Goal: Information Seeking & Learning: Learn about a topic

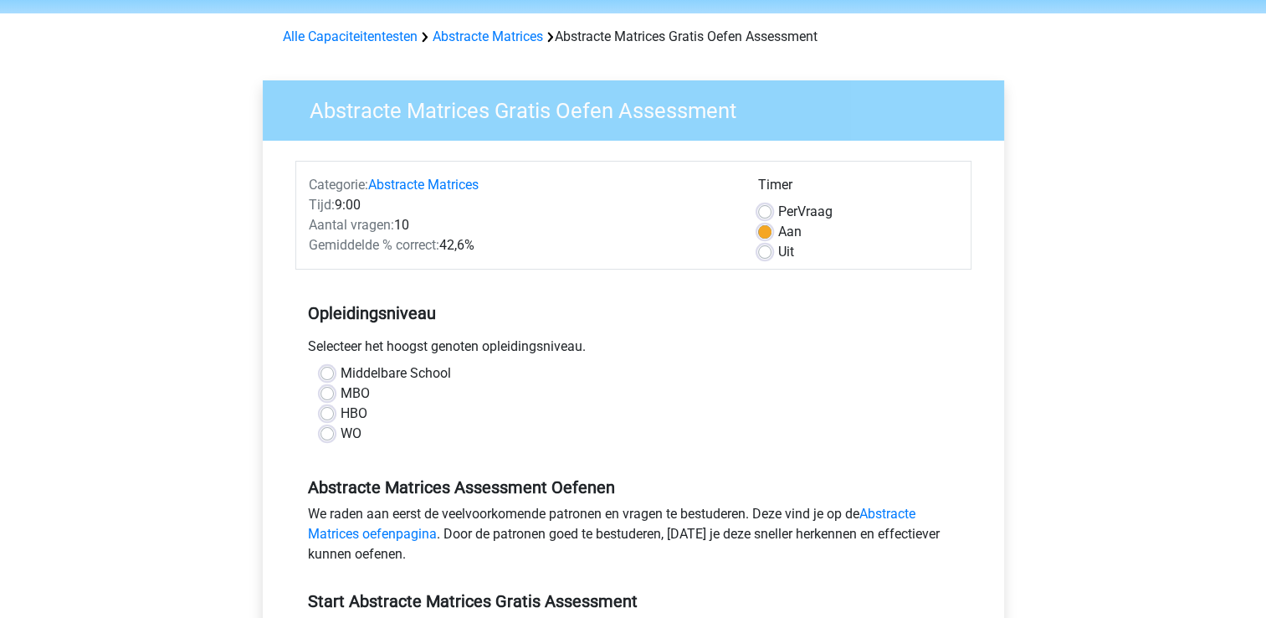
scroll to position [167, 0]
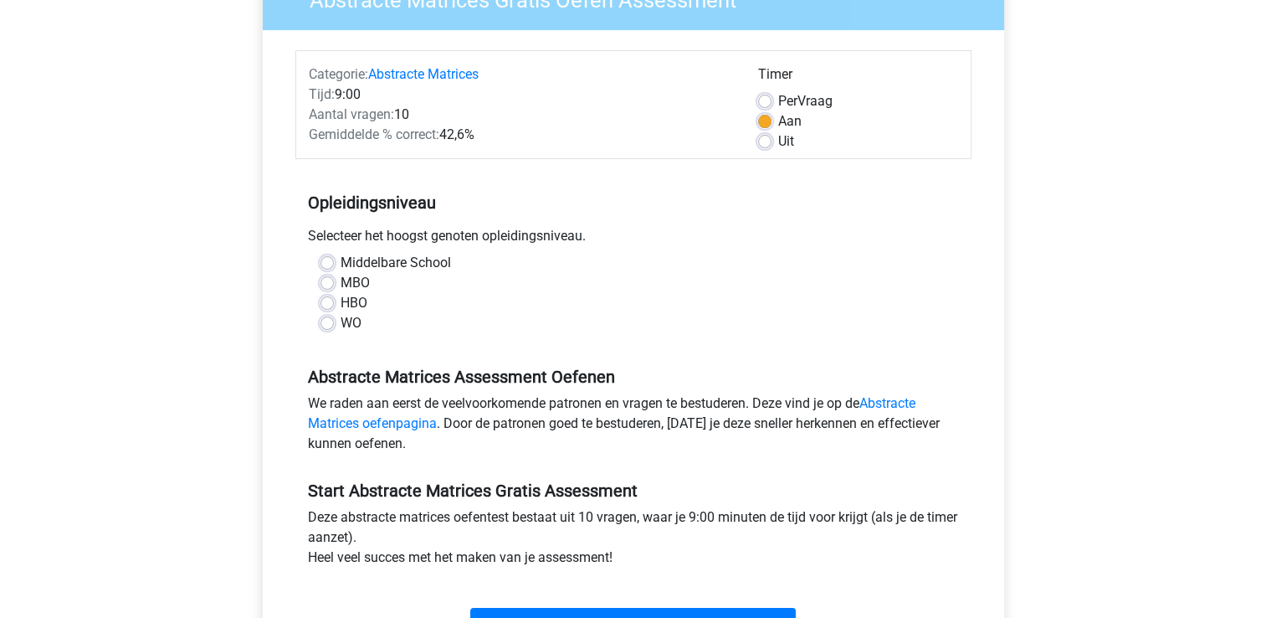
click at [334, 326] on div "WO" at bounding box center [634, 323] width 626 height 20
click at [341, 322] on label "WO" at bounding box center [351, 323] width 21 height 20
click at [327, 322] on input "WO" at bounding box center [327, 321] width 13 height 17
radio input "true"
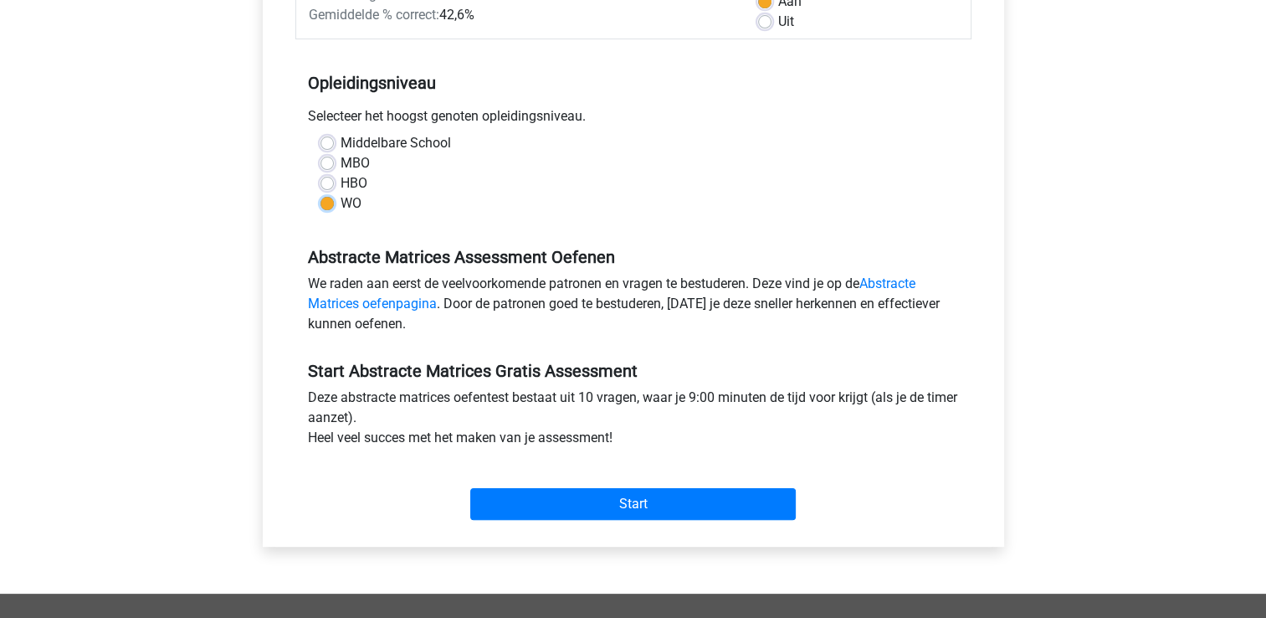
scroll to position [335, 0]
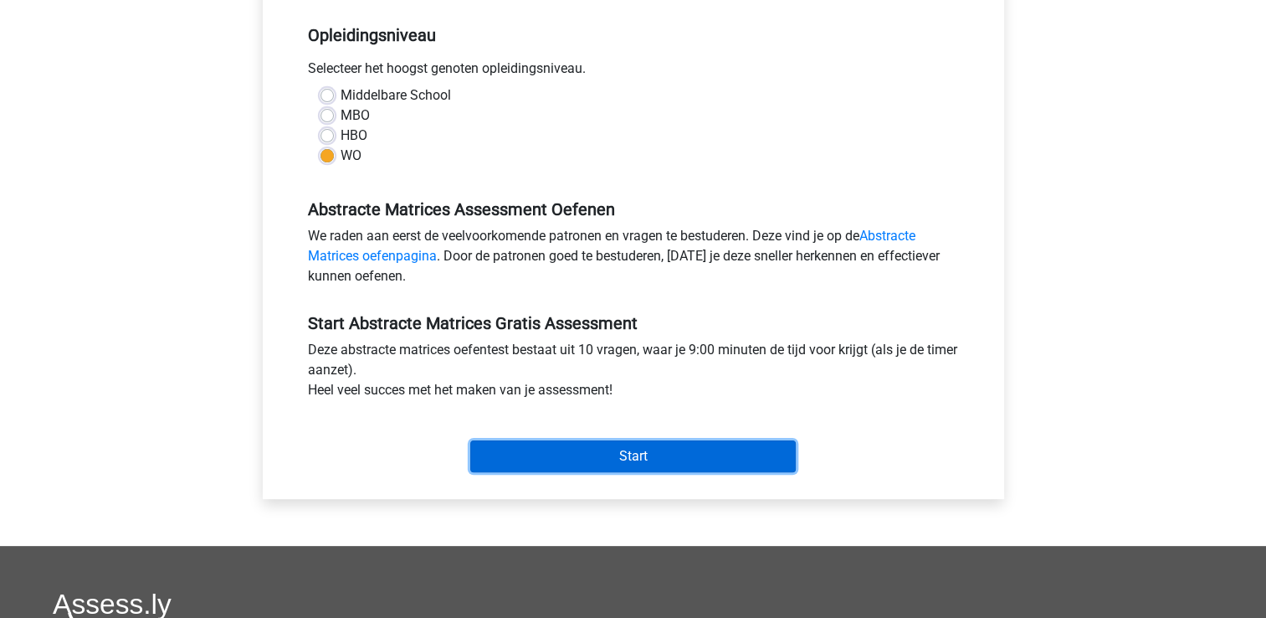
click at [531, 457] on input "Start" at bounding box center [633, 456] width 326 height 32
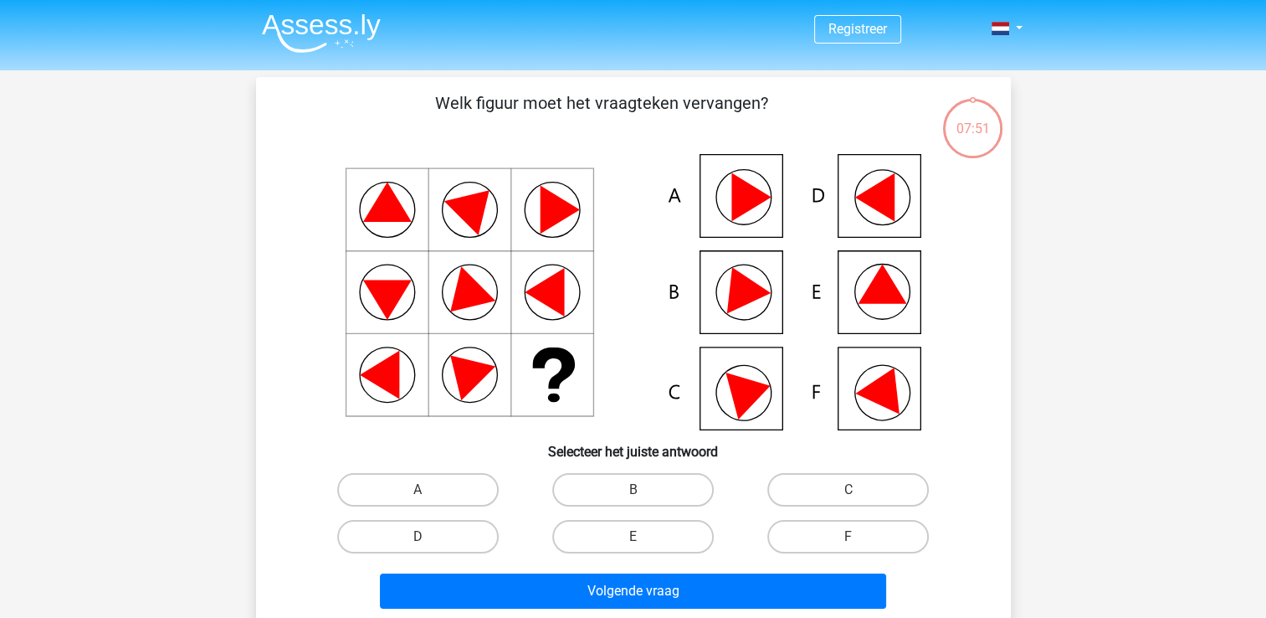
click at [887, 207] on icon at bounding box center [873, 197] width 39 height 49
click at [412, 540] on label "D" at bounding box center [418, 536] width 162 height 33
click at [418, 540] on input "D" at bounding box center [423, 541] width 11 height 11
radio input "true"
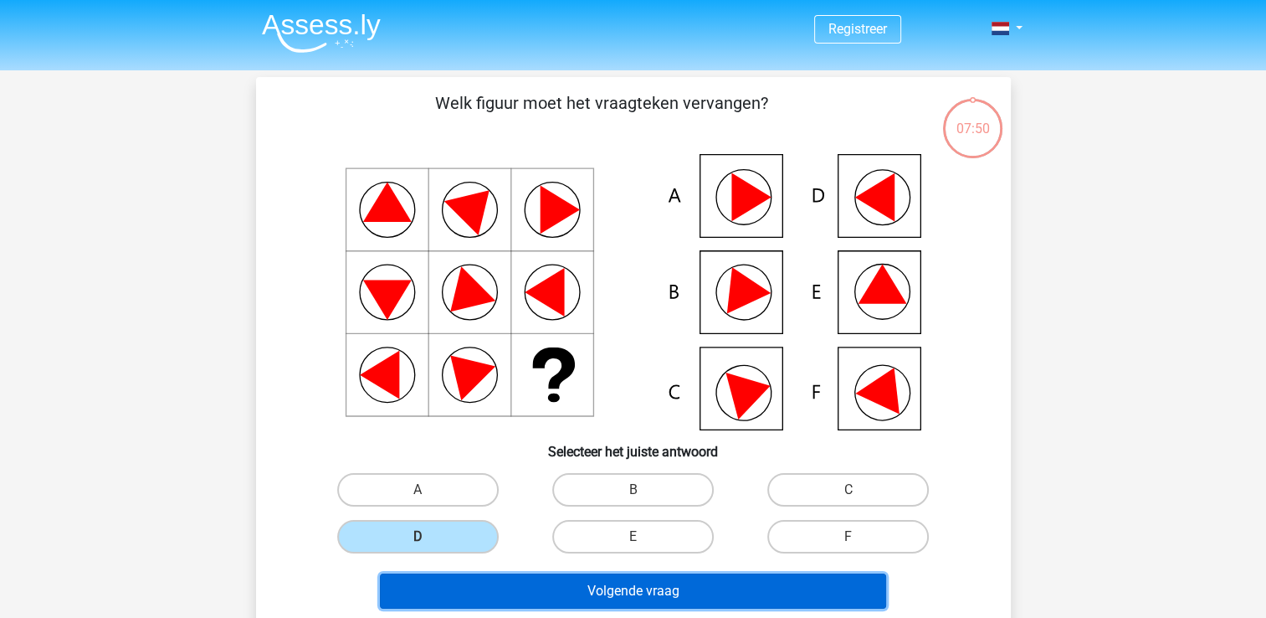
click at [558, 579] on button "Volgende vraag" at bounding box center [633, 590] width 506 height 35
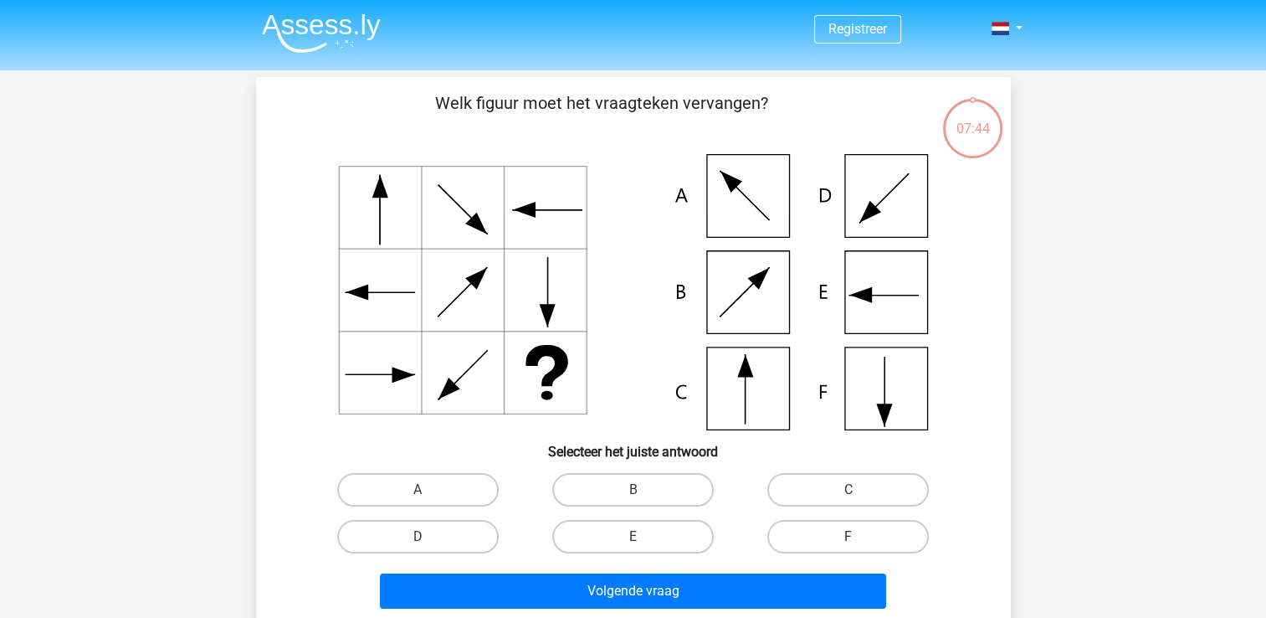
scroll to position [77, 0]
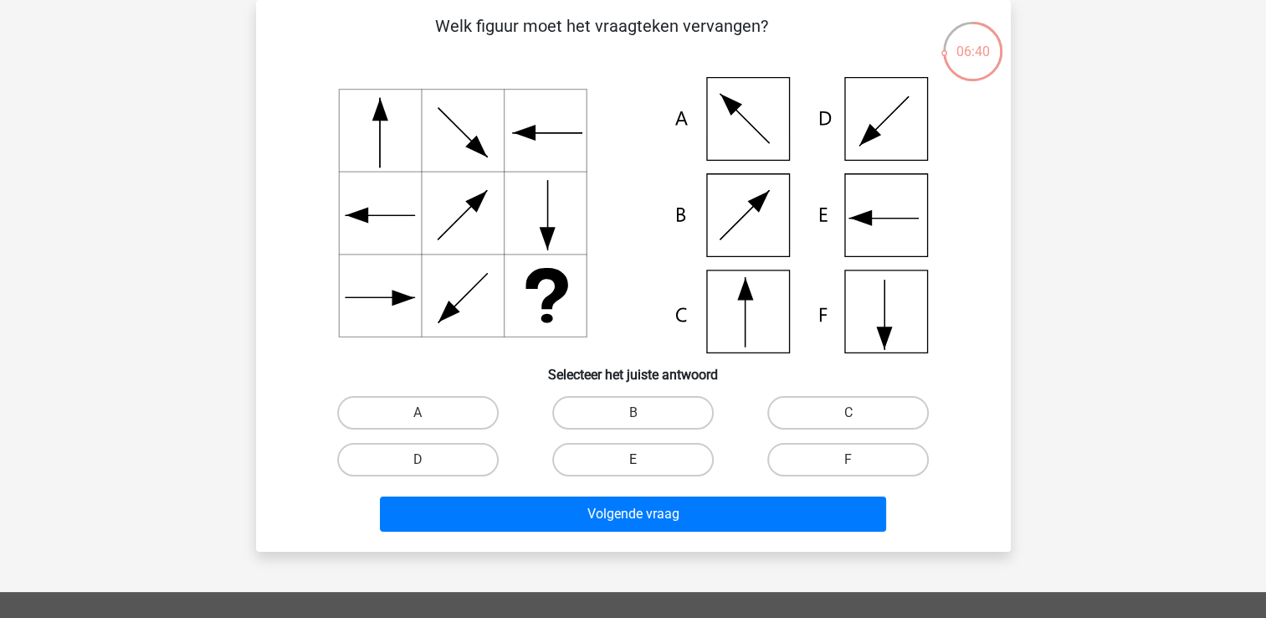
click at [626, 456] on label "E" at bounding box center [633, 459] width 162 height 33
click at [633, 459] on input "E" at bounding box center [638, 464] width 11 height 11
radio input "true"
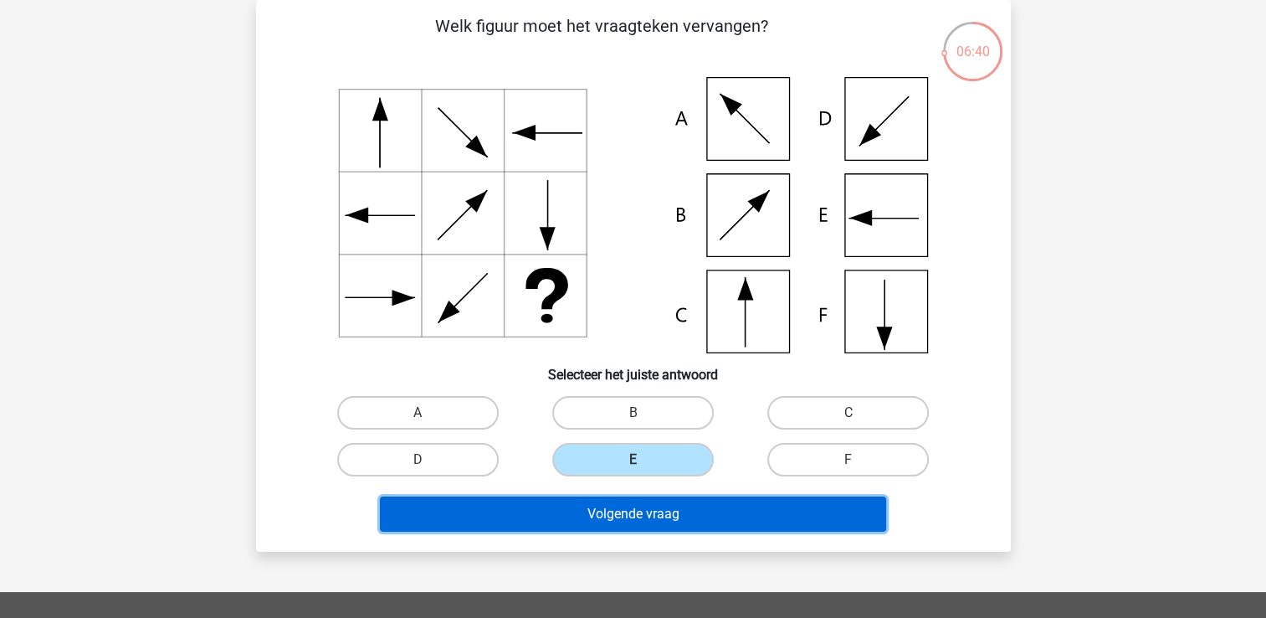
click at [645, 517] on button "Volgende vraag" at bounding box center [633, 513] width 506 height 35
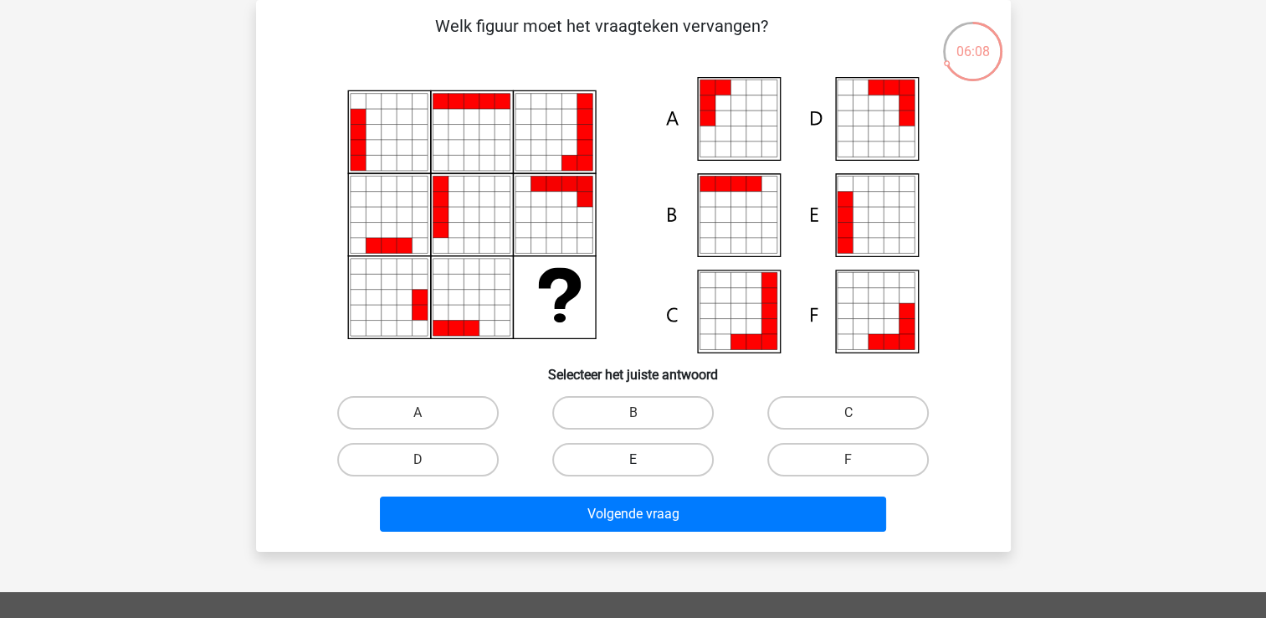
click at [658, 470] on label "E" at bounding box center [633, 459] width 162 height 33
click at [644, 470] on input "E" at bounding box center [638, 464] width 11 height 11
radio input "true"
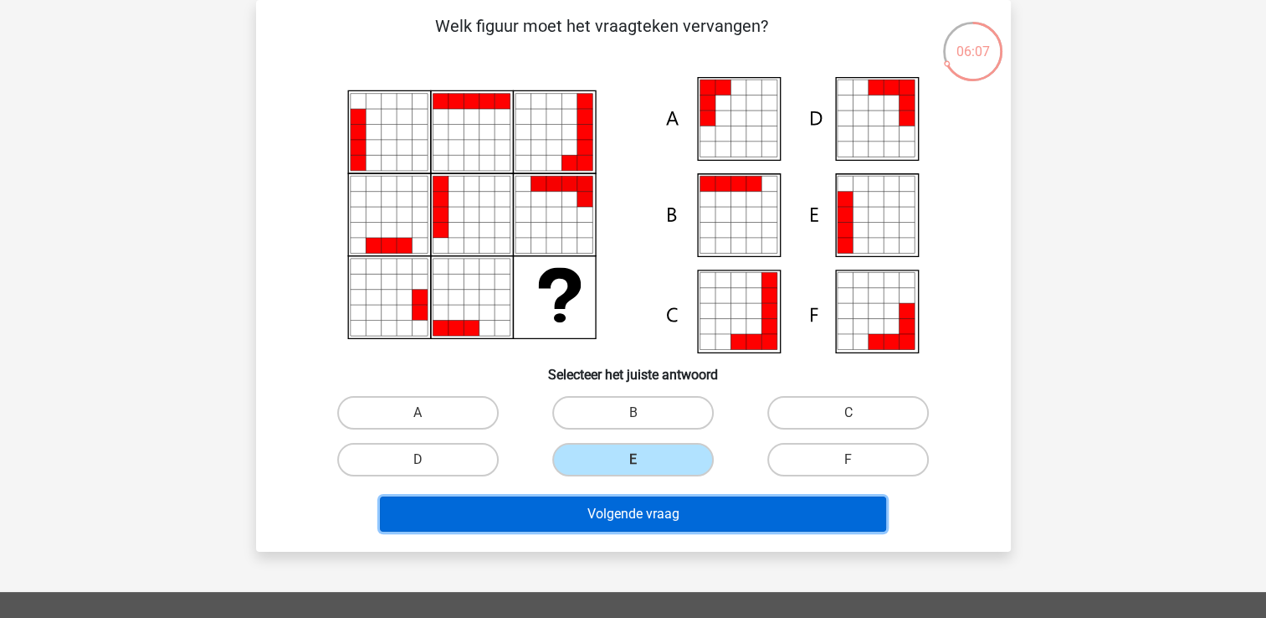
click at [639, 521] on button "Volgende vraag" at bounding box center [633, 513] width 506 height 35
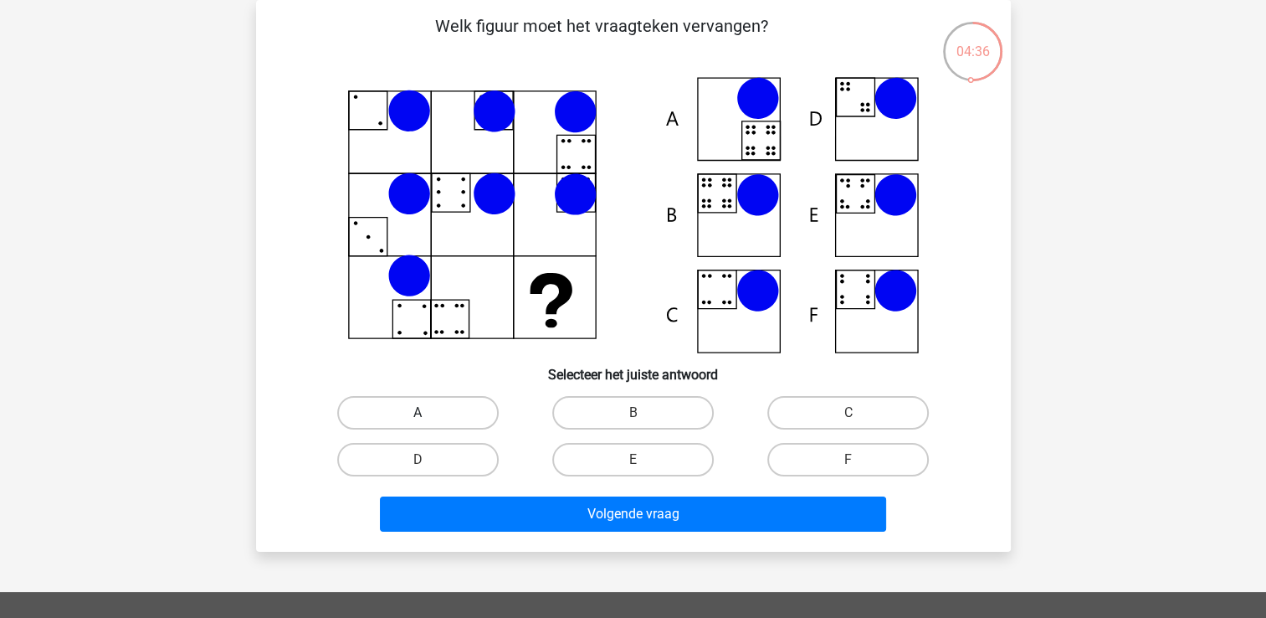
drag, startPoint x: 453, startPoint y: 400, endPoint x: 462, endPoint y: 410, distance: 13.6
click at [453, 402] on label "A" at bounding box center [418, 412] width 162 height 33
click at [428, 413] on input "A" at bounding box center [423, 418] width 11 height 11
radio input "true"
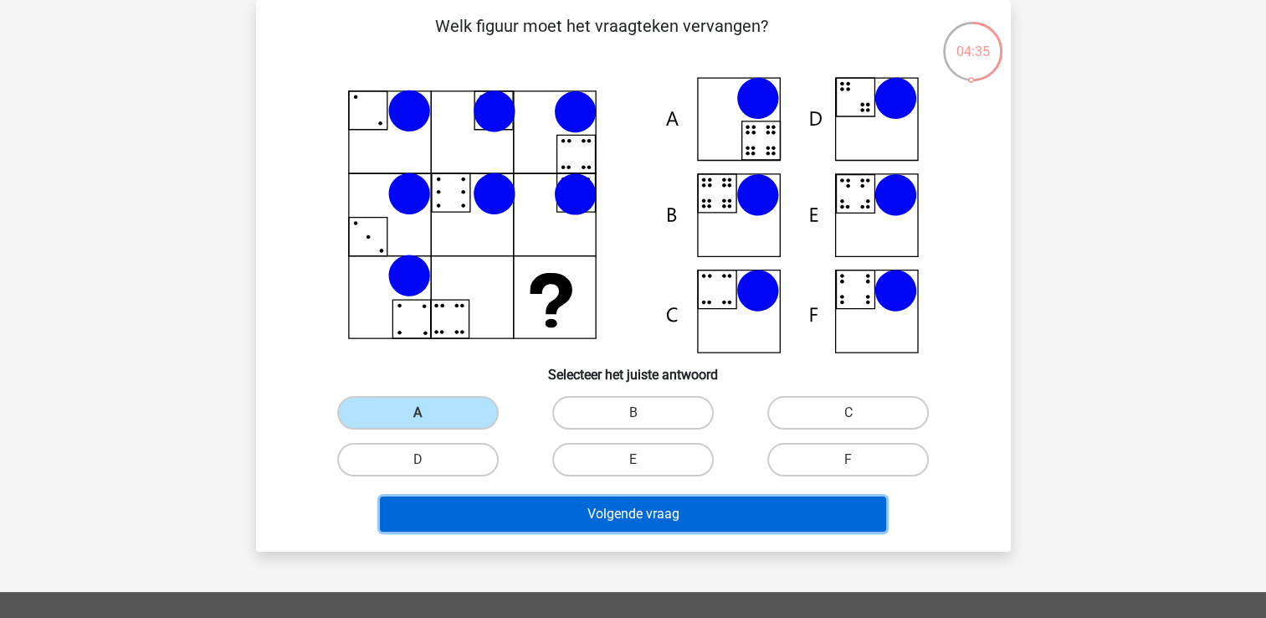
click at [554, 514] on button "Volgende vraag" at bounding box center [633, 513] width 506 height 35
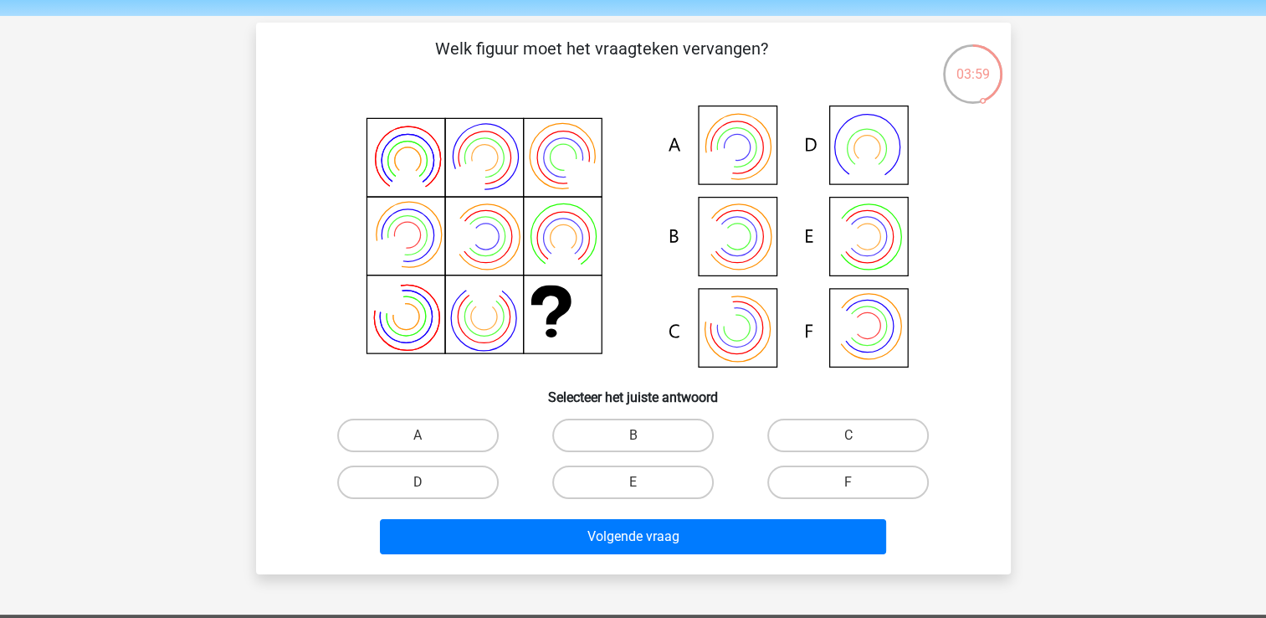
scroll to position [84, 0]
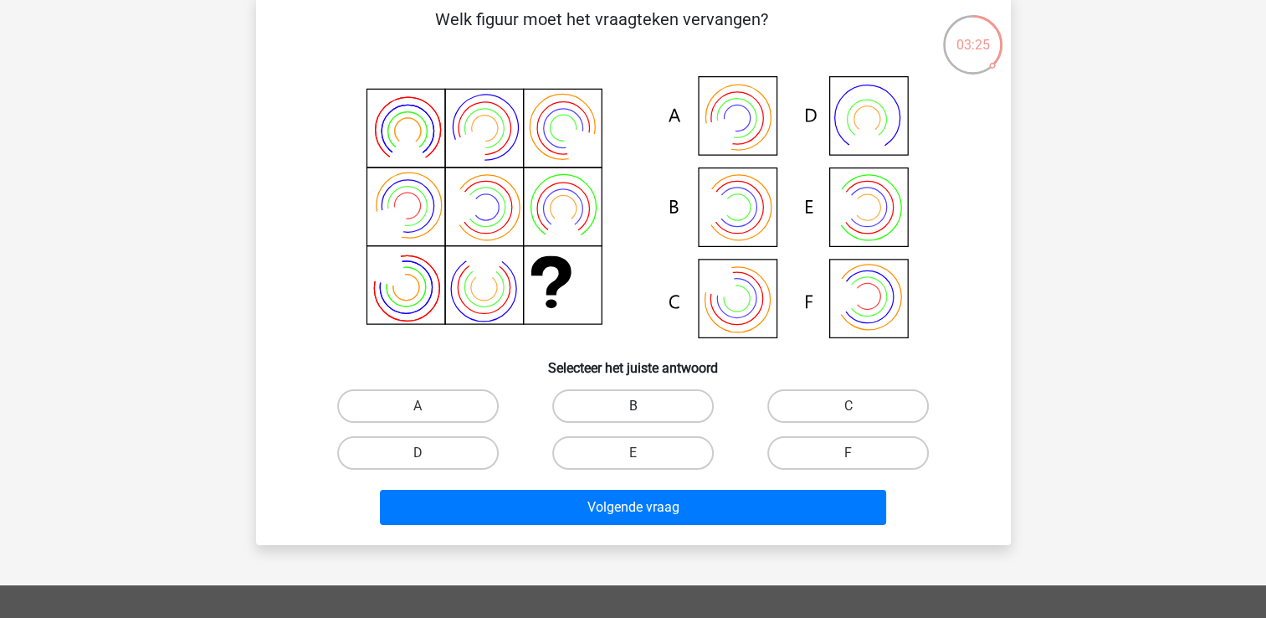
click at [644, 410] on label "B" at bounding box center [633, 405] width 162 height 33
click at [644, 410] on input "B" at bounding box center [638, 411] width 11 height 11
radio input "true"
click at [468, 398] on label "A" at bounding box center [418, 405] width 162 height 33
click at [428, 406] on input "A" at bounding box center [423, 411] width 11 height 11
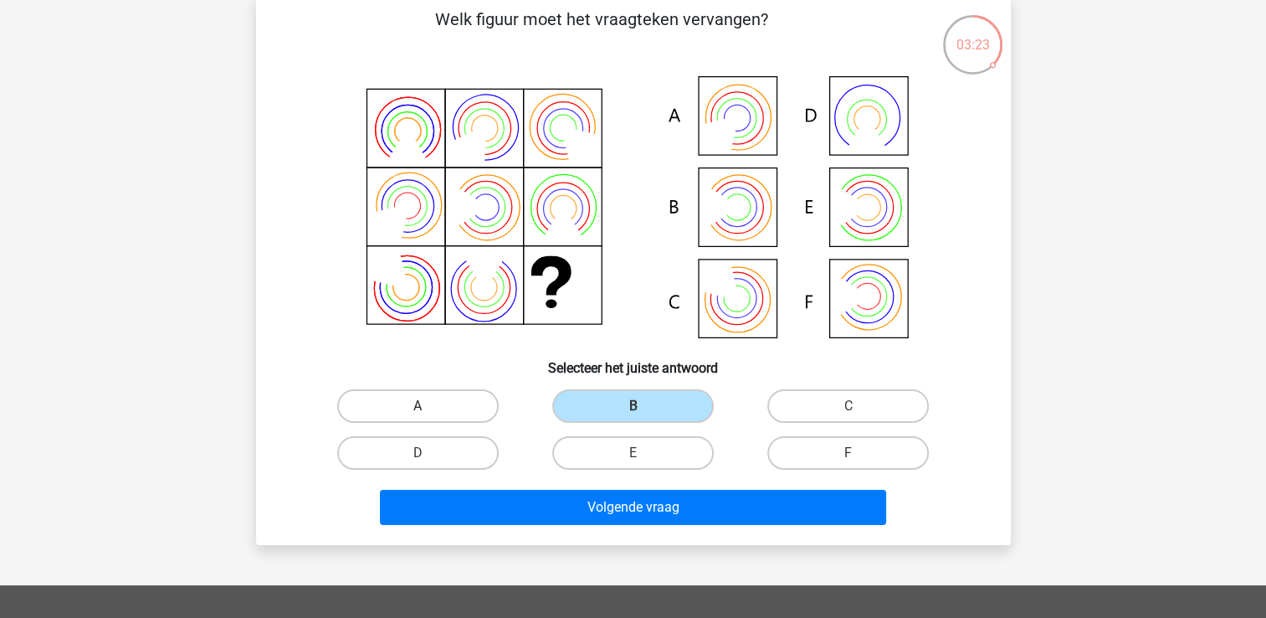
radio input "true"
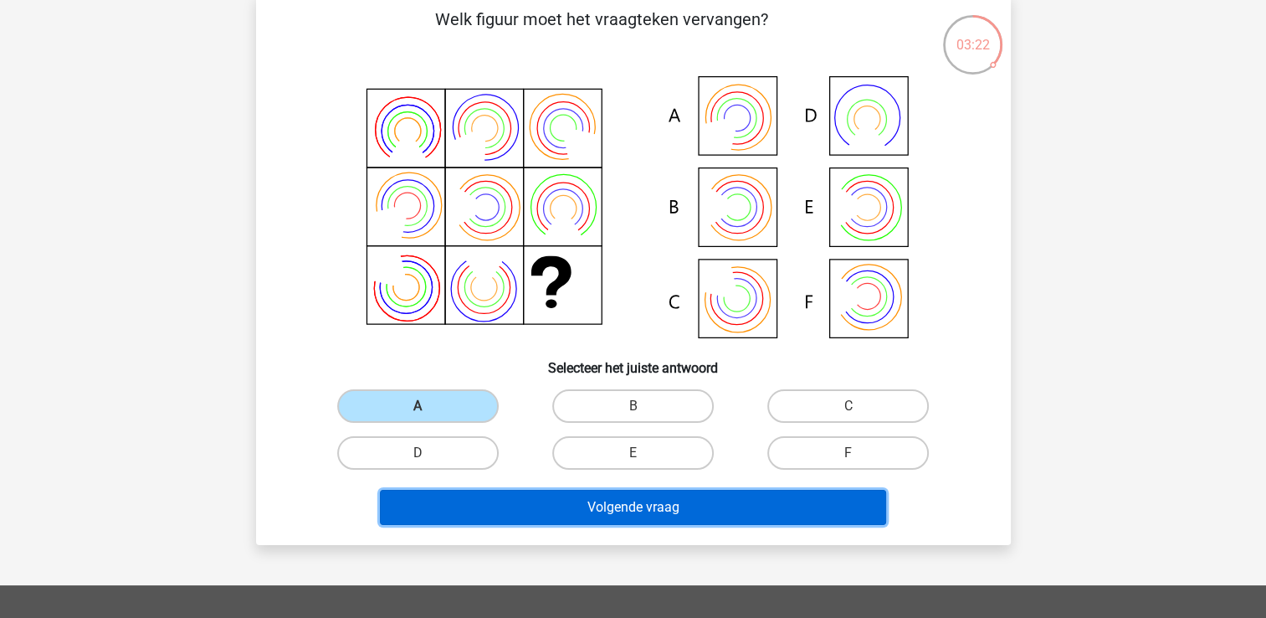
click at [587, 515] on button "Volgende vraag" at bounding box center [633, 507] width 506 height 35
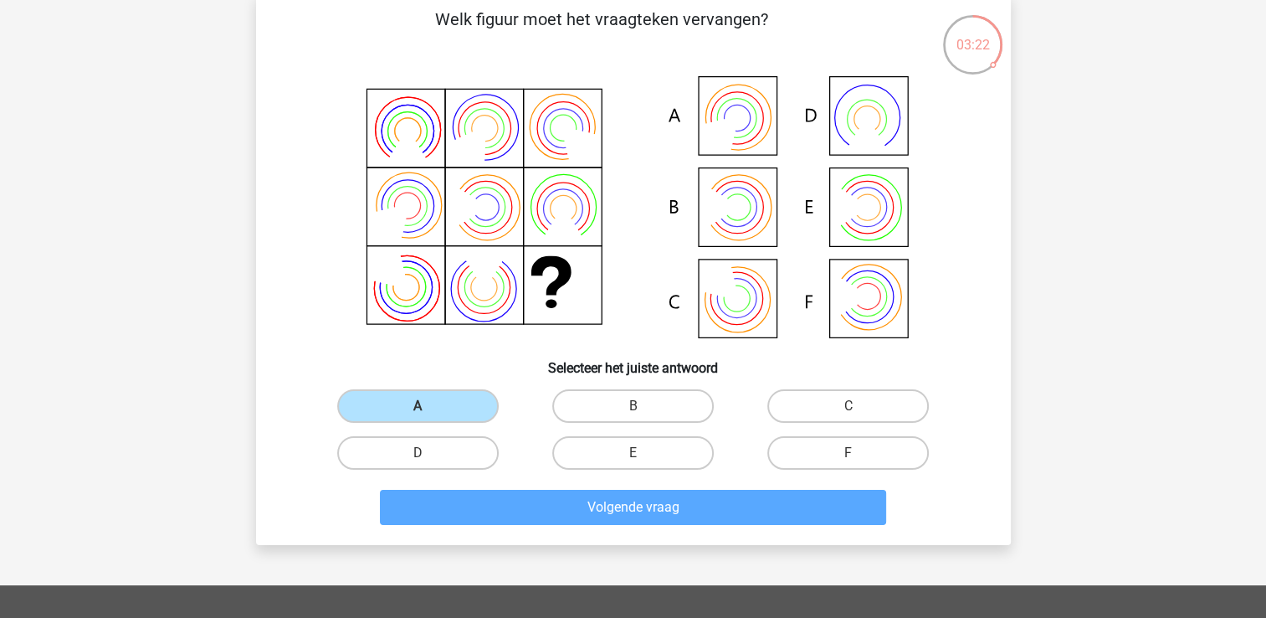
scroll to position [77, 0]
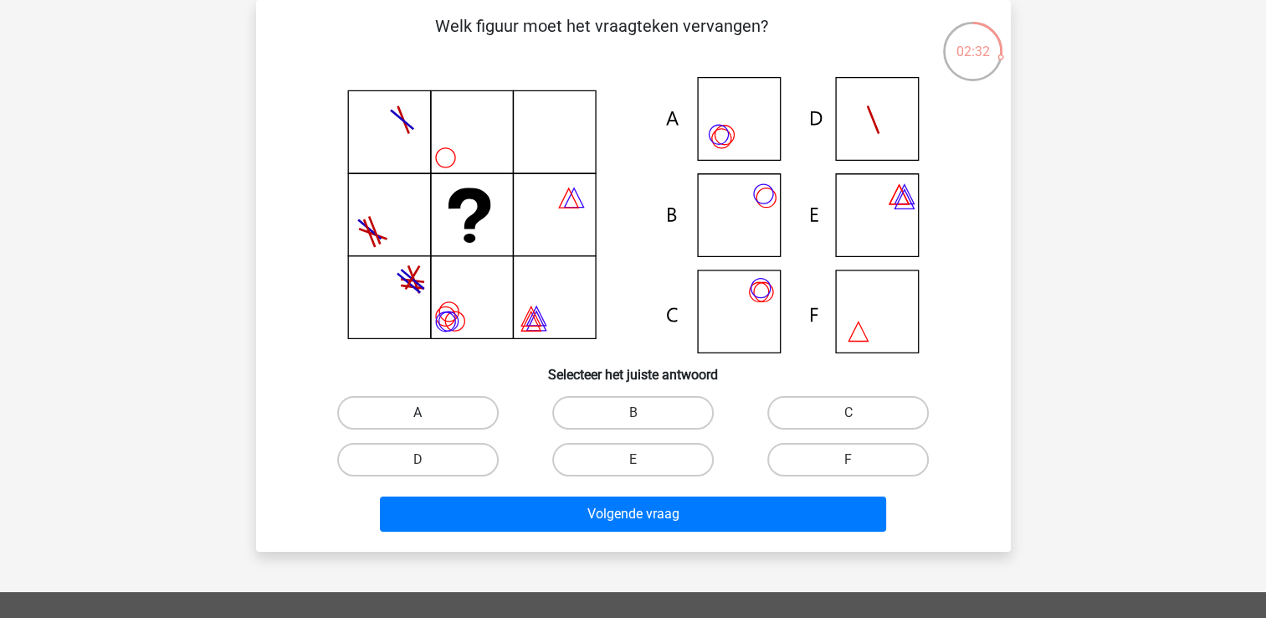
click at [383, 410] on label "A" at bounding box center [418, 412] width 162 height 33
click at [418, 413] on input "A" at bounding box center [423, 418] width 11 height 11
radio input "true"
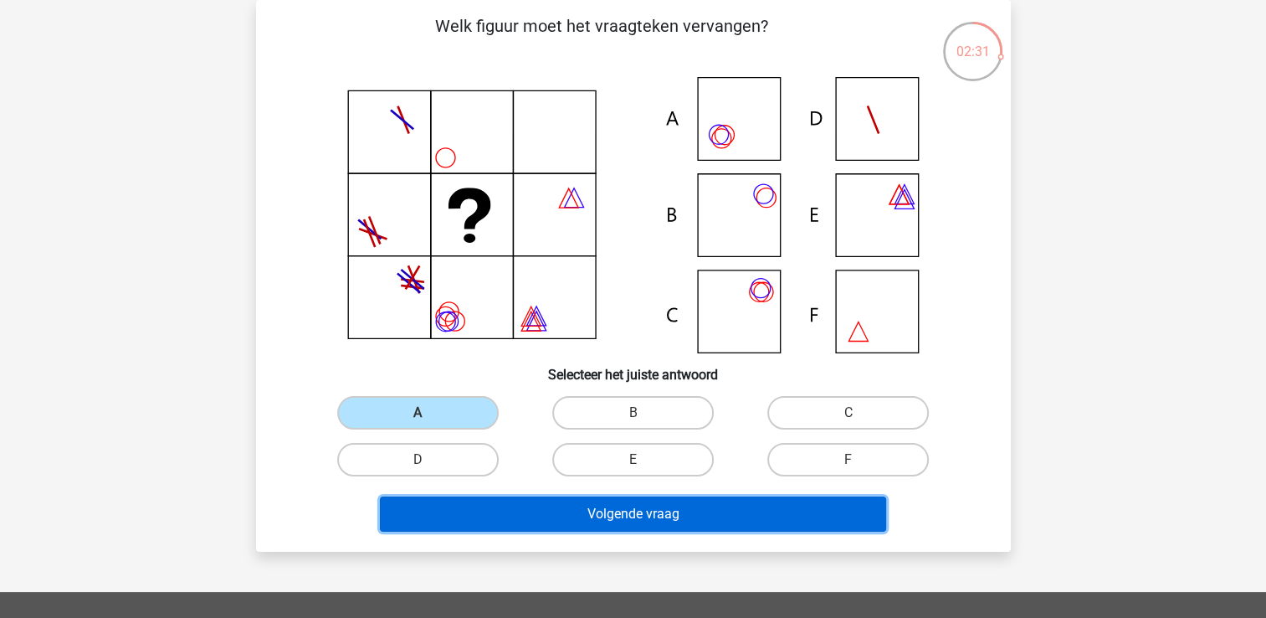
click at [599, 508] on button "Volgende vraag" at bounding box center [633, 513] width 506 height 35
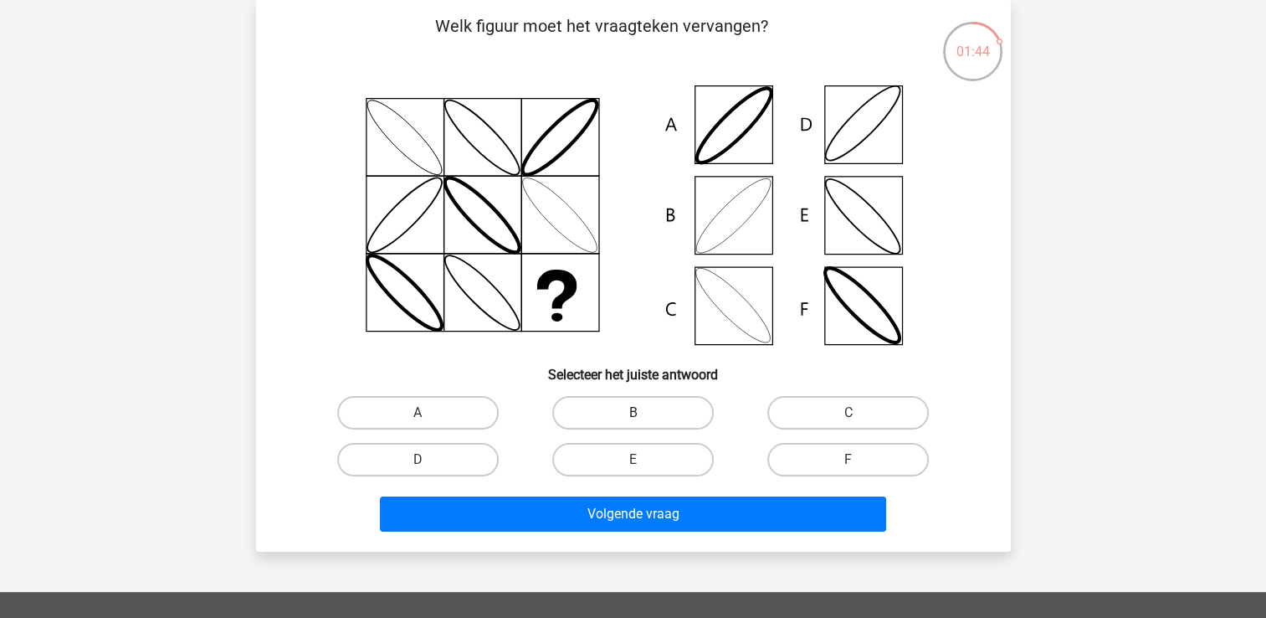
click at [670, 414] on label "B" at bounding box center [633, 412] width 162 height 33
click at [644, 414] on input "B" at bounding box center [638, 418] width 11 height 11
radio input "true"
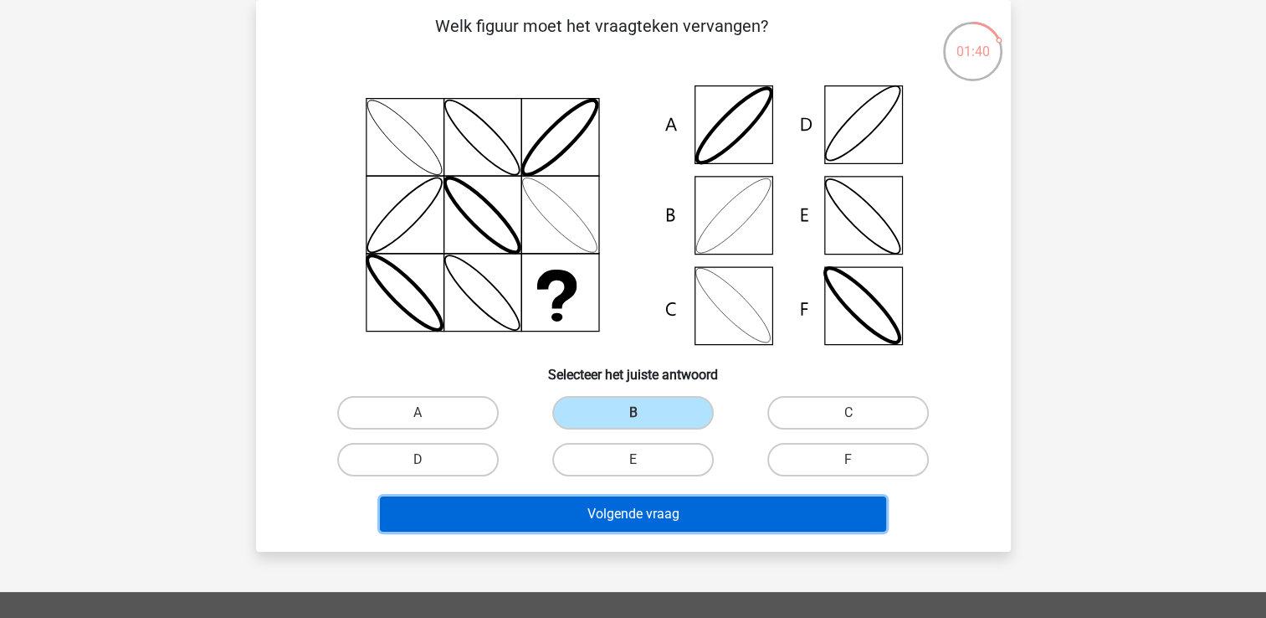
click at [653, 516] on button "Volgende vraag" at bounding box center [633, 513] width 506 height 35
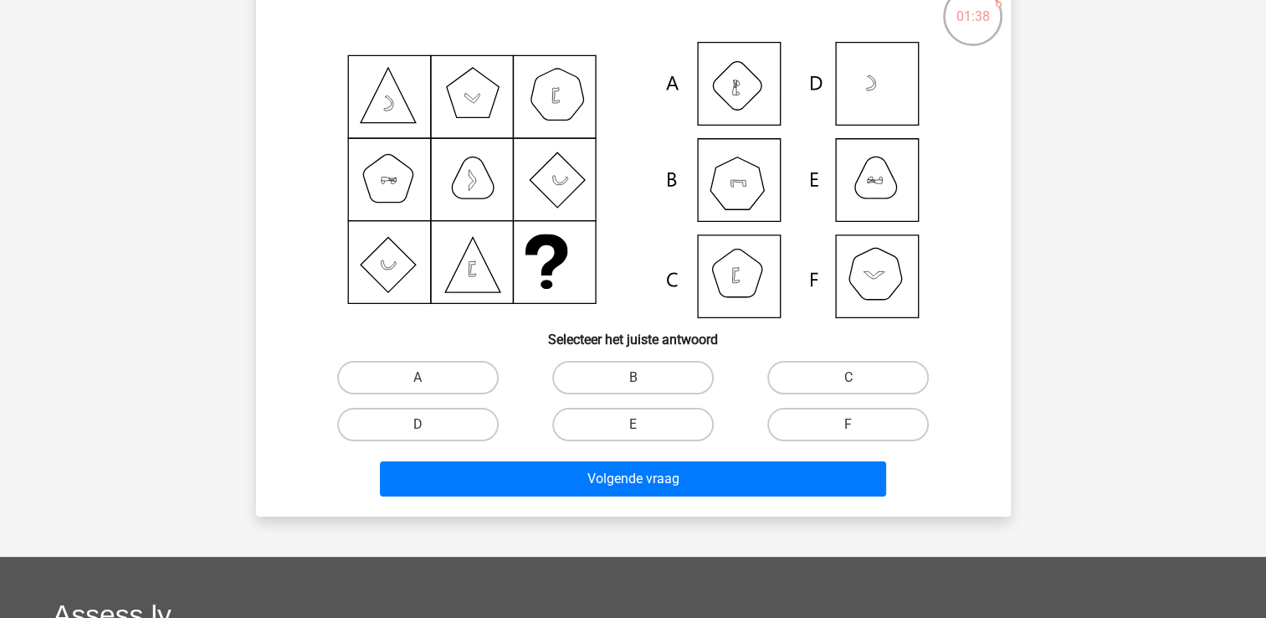
scroll to position [84, 0]
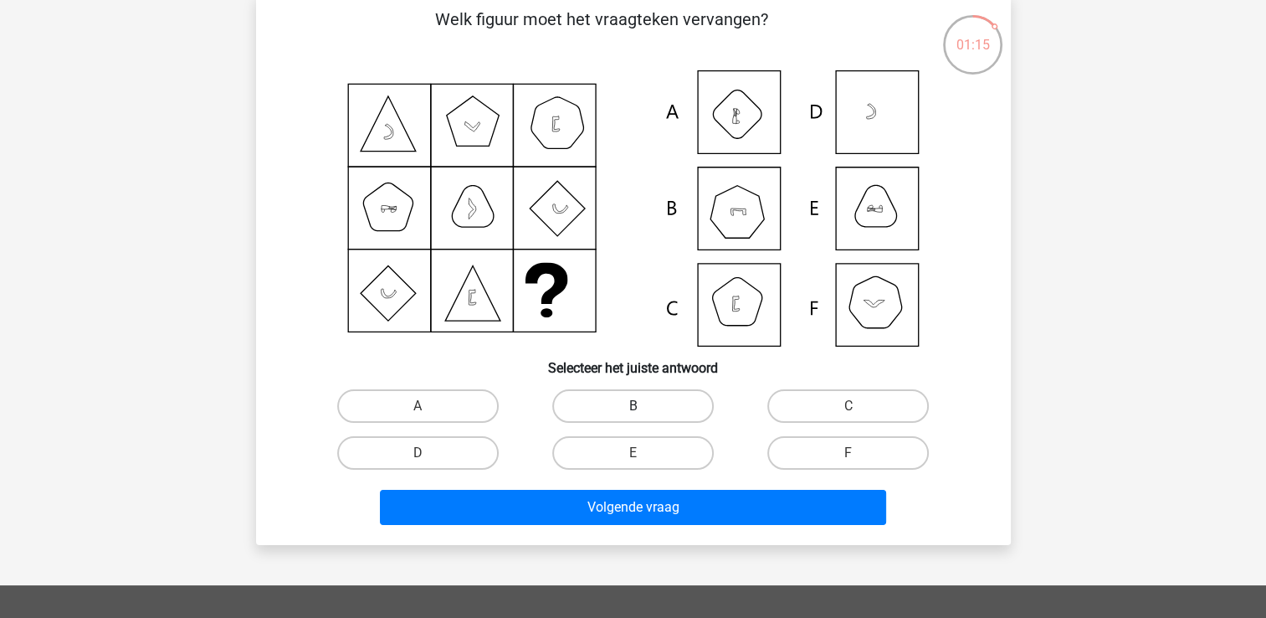
click at [601, 403] on label "B" at bounding box center [633, 405] width 162 height 33
click at [633, 406] on input "B" at bounding box center [638, 411] width 11 height 11
radio input "true"
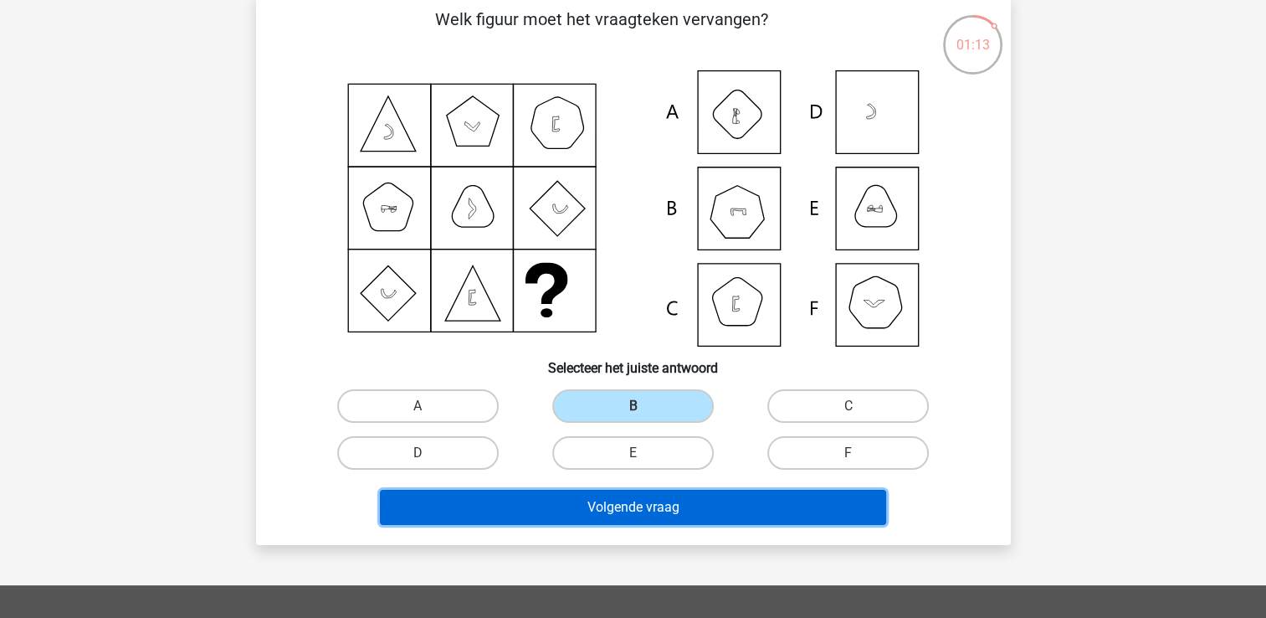
click at [713, 507] on button "Volgende vraag" at bounding box center [633, 507] width 506 height 35
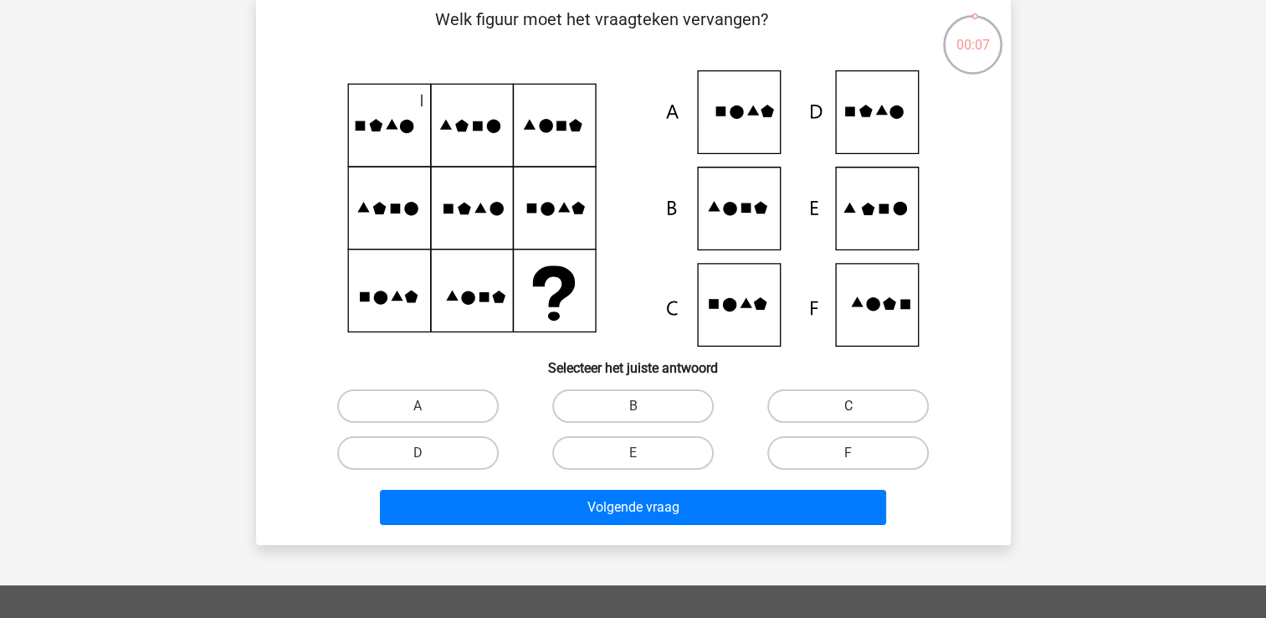
click at [839, 414] on label "C" at bounding box center [848, 405] width 162 height 33
click at [849, 414] on input "C" at bounding box center [854, 411] width 11 height 11
radio input "true"
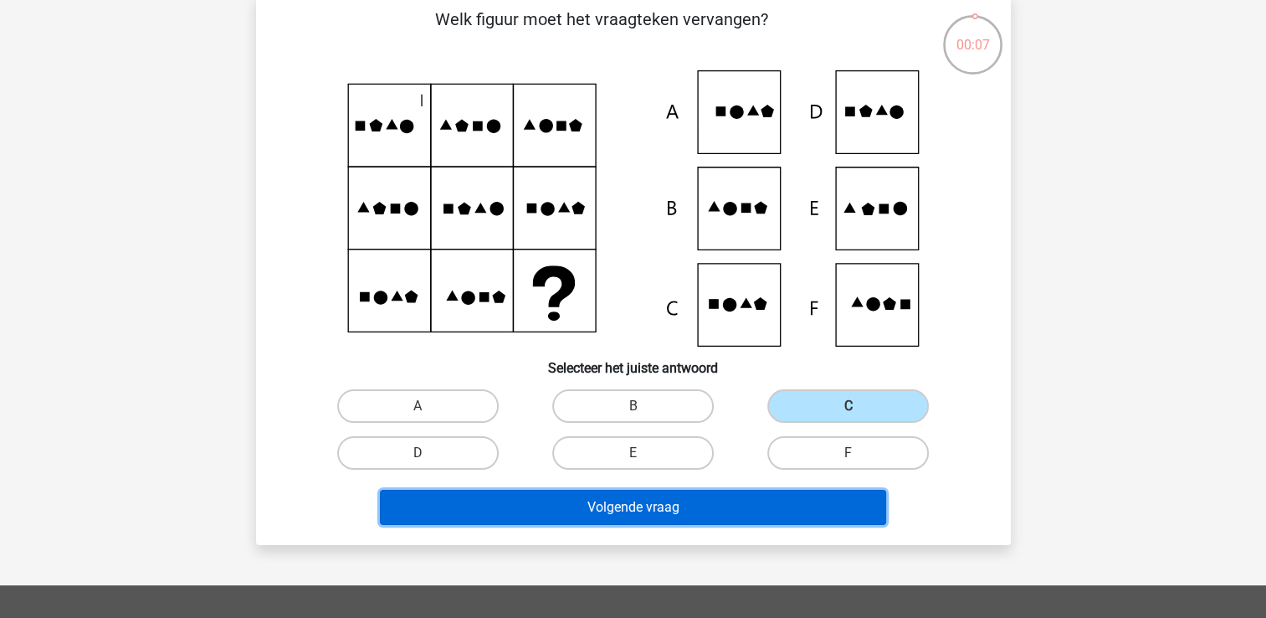
click at [685, 504] on button "Volgende vraag" at bounding box center [633, 507] width 506 height 35
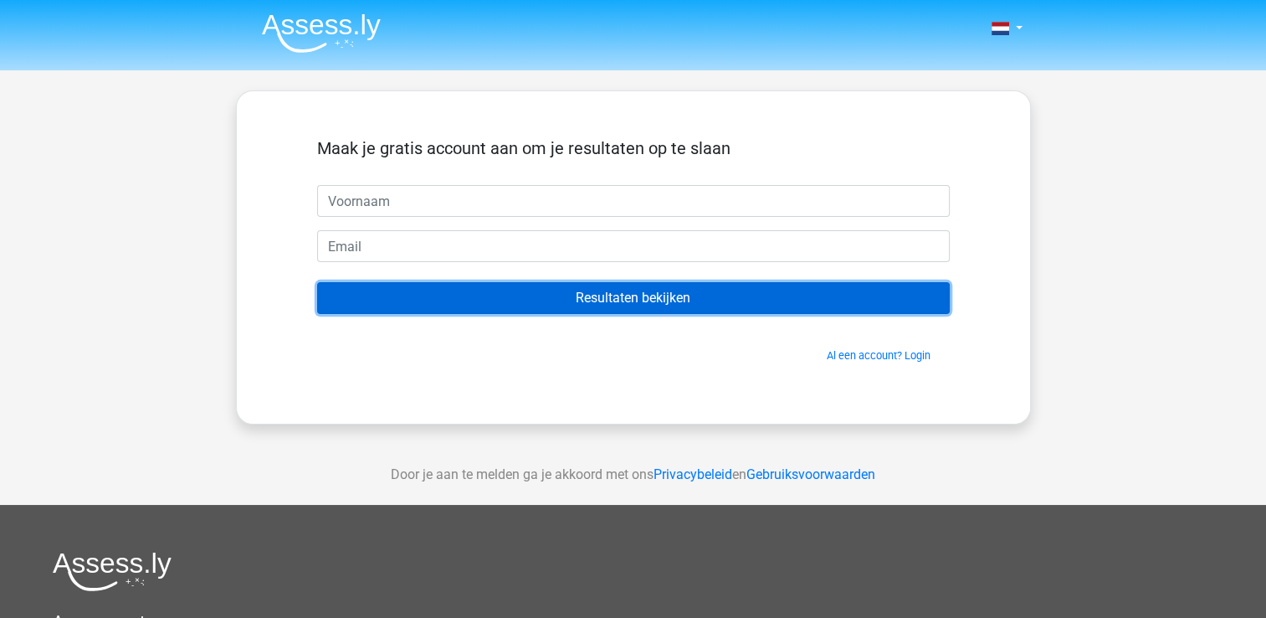
click at [630, 306] on input "Resultaten bekijken" at bounding box center [633, 298] width 633 height 32
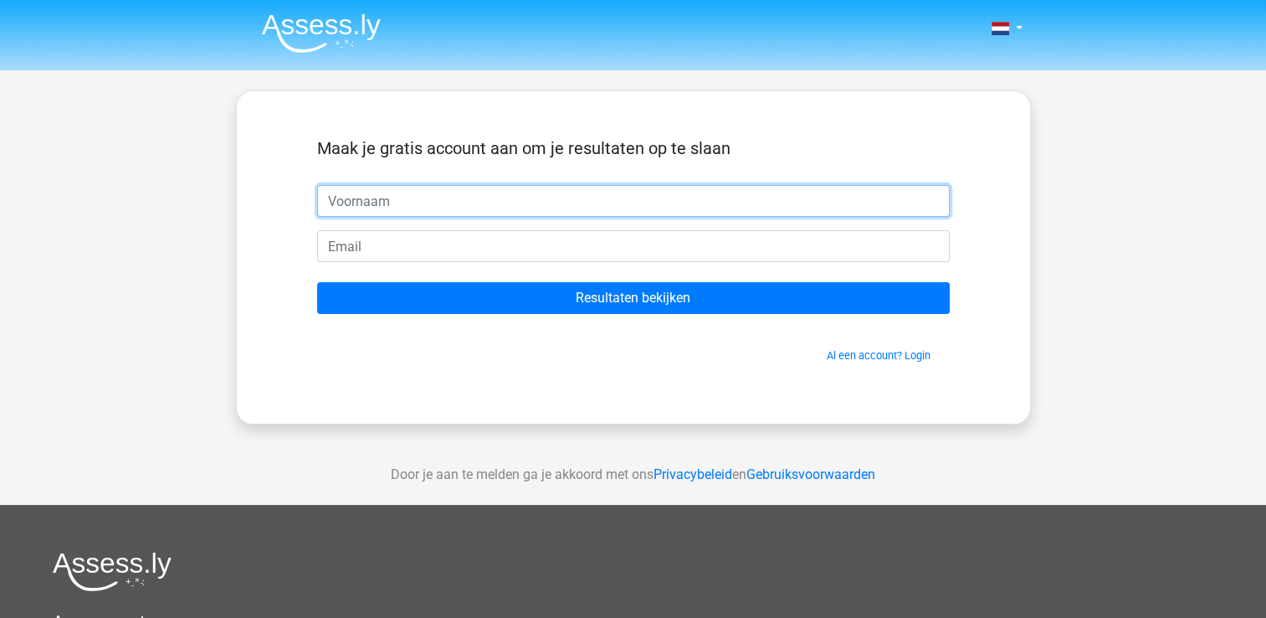
click at [363, 203] on input "text" at bounding box center [633, 201] width 633 height 32
type input "Arianne"
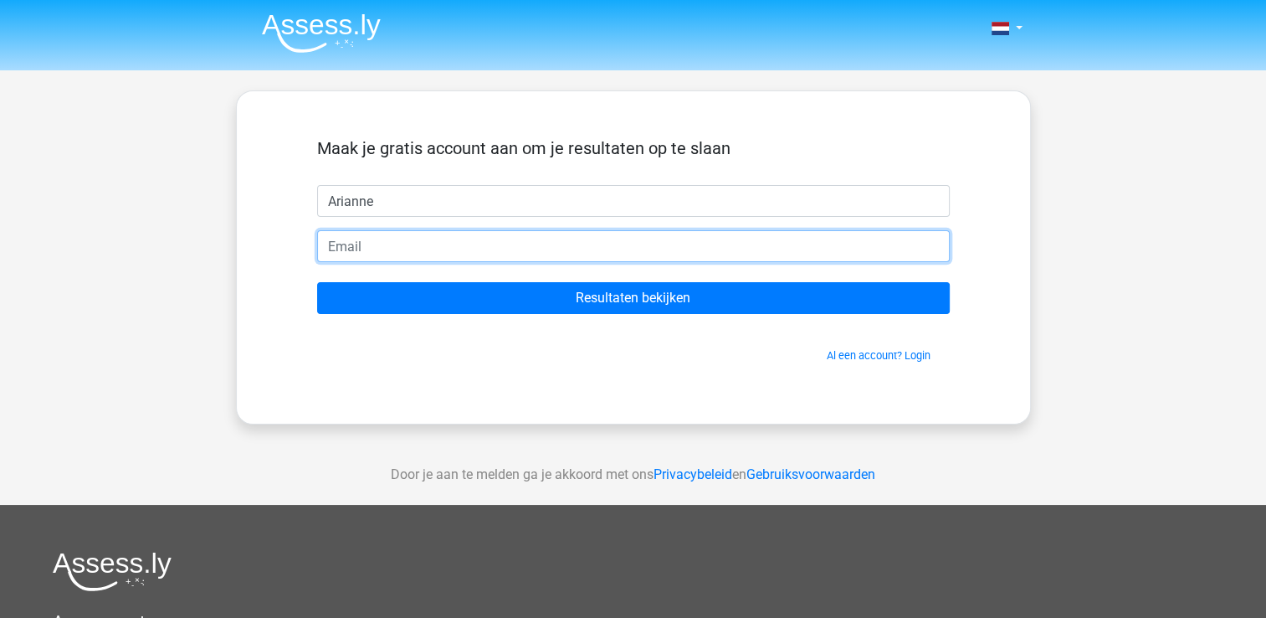
click at [351, 239] on input "email" at bounding box center [633, 246] width 633 height 32
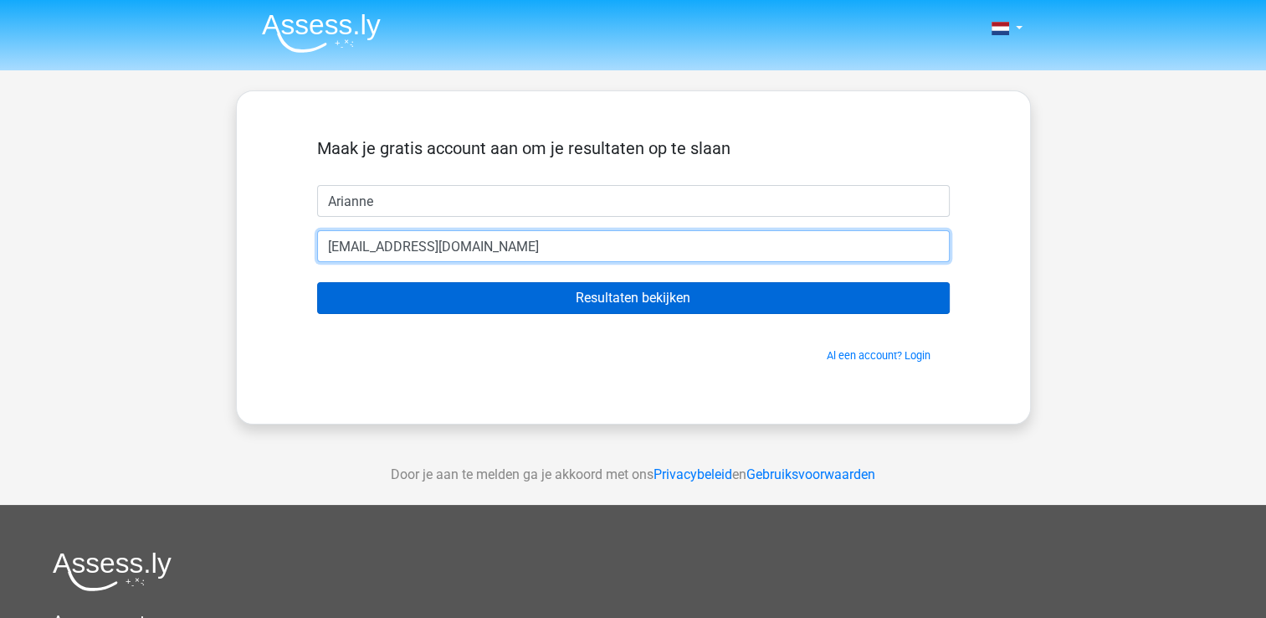
type input "ariannesmits1@gmail.com"
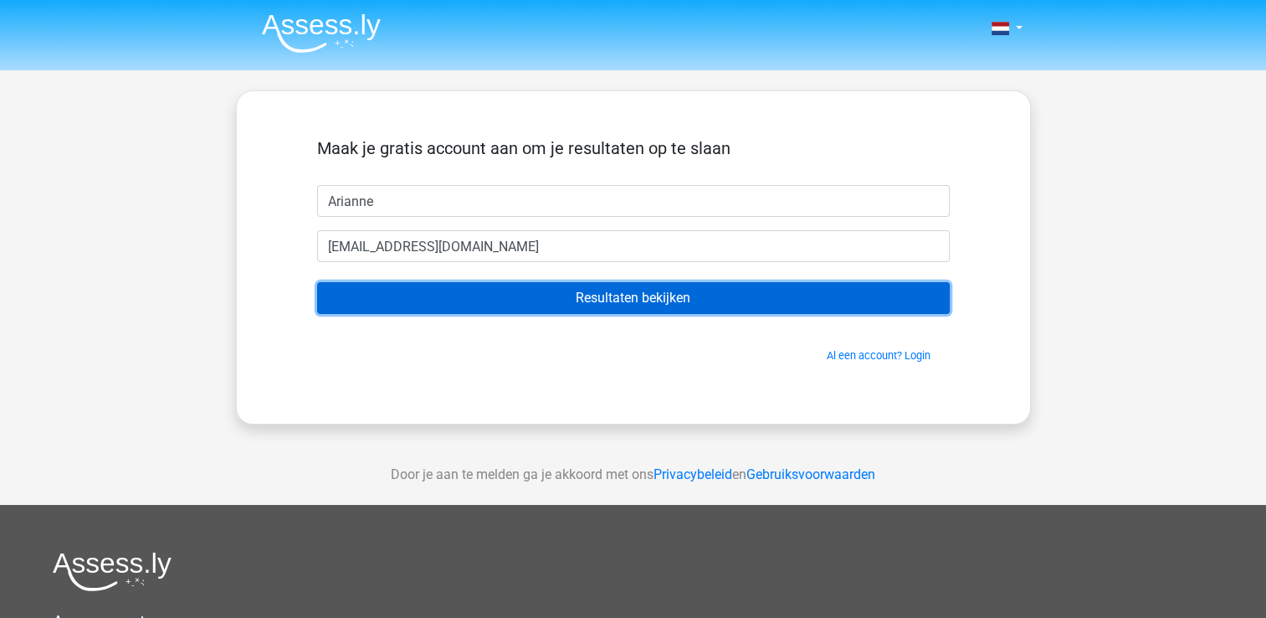
click at [420, 310] on input "Resultaten bekijken" at bounding box center [633, 298] width 633 height 32
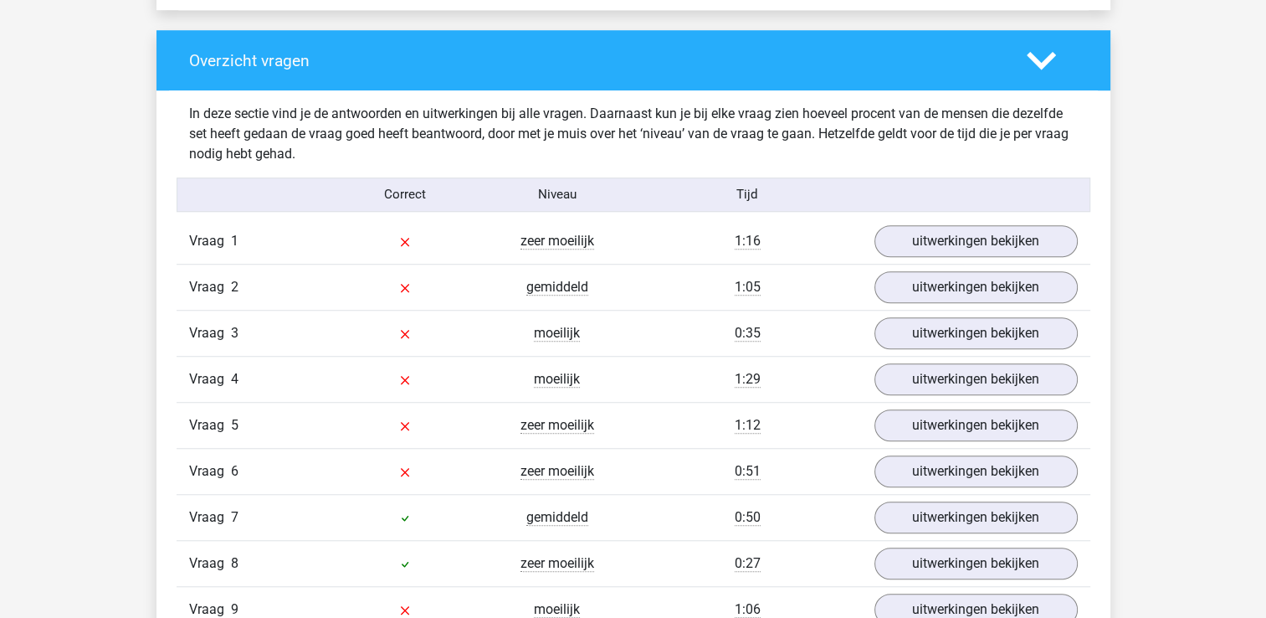
scroll to position [1255, 0]
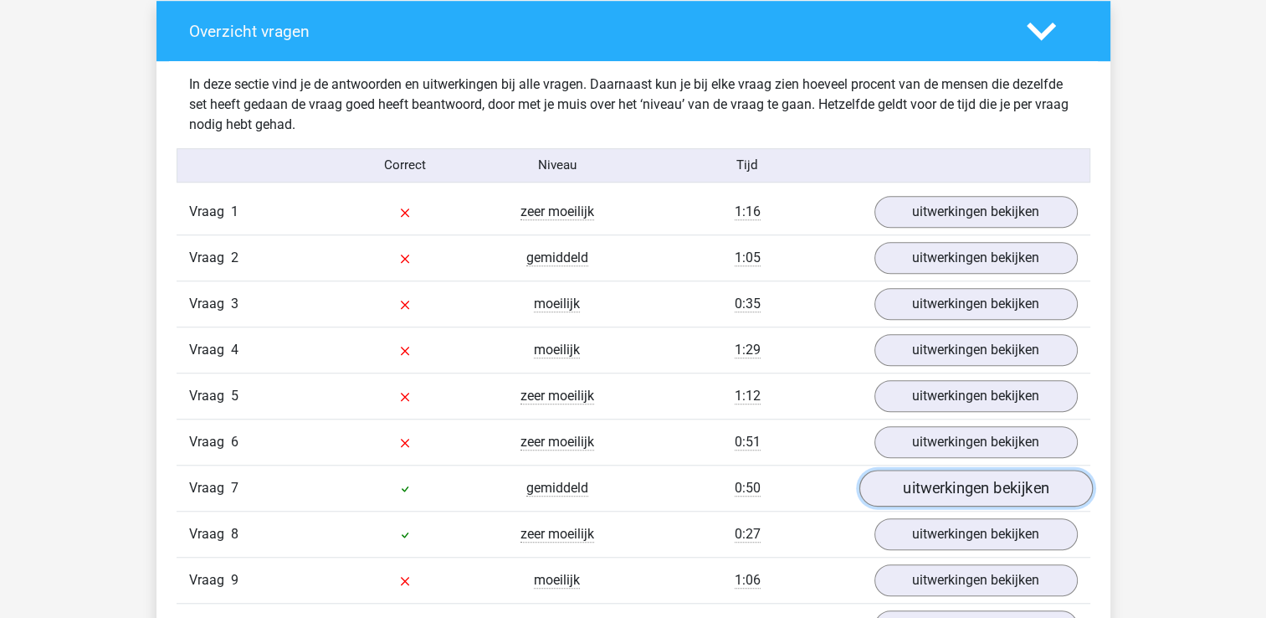
click at [910, 480] on link "uitwerkingen bekijken" at bounding box center [975, 488] width 233 height 37
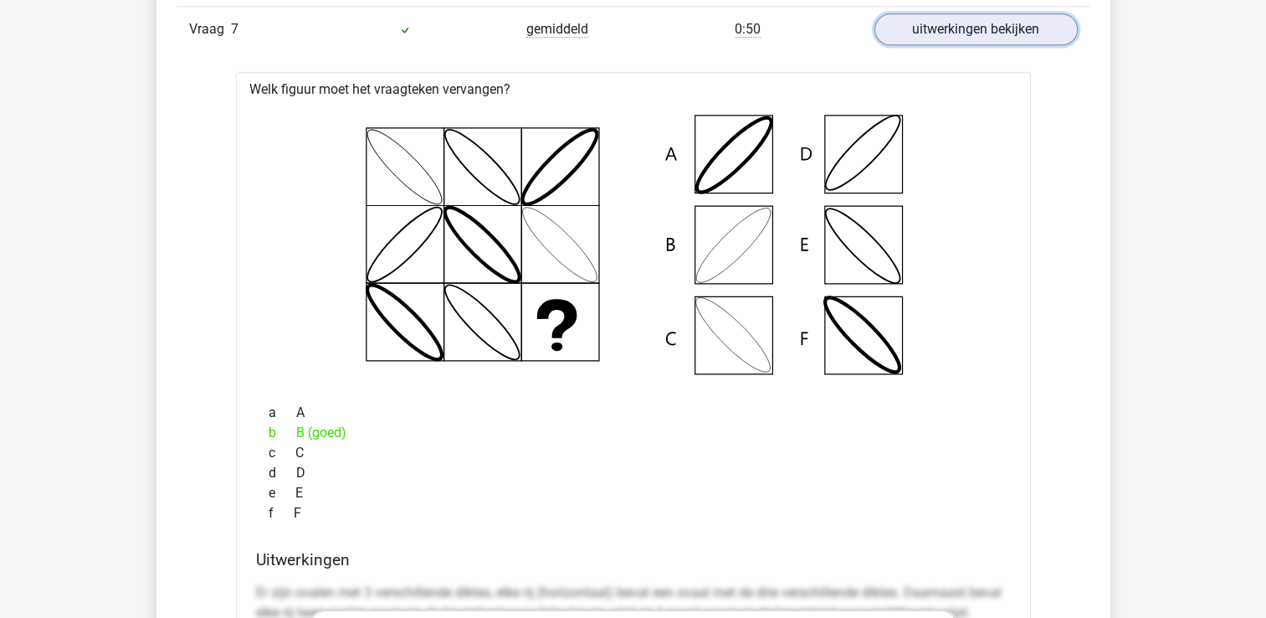
scroll to position [1674, 0]
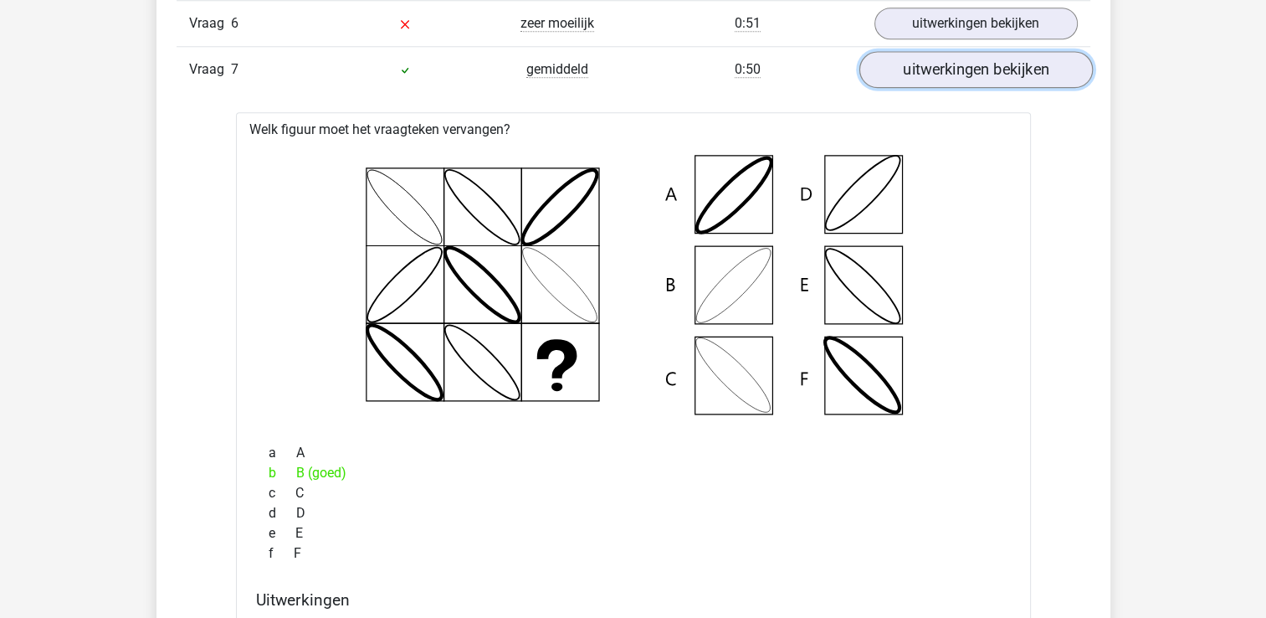
click at [989, 66] on link "uitwerkingen bekijken" at bounding box center [975, 69] width 233 height 37
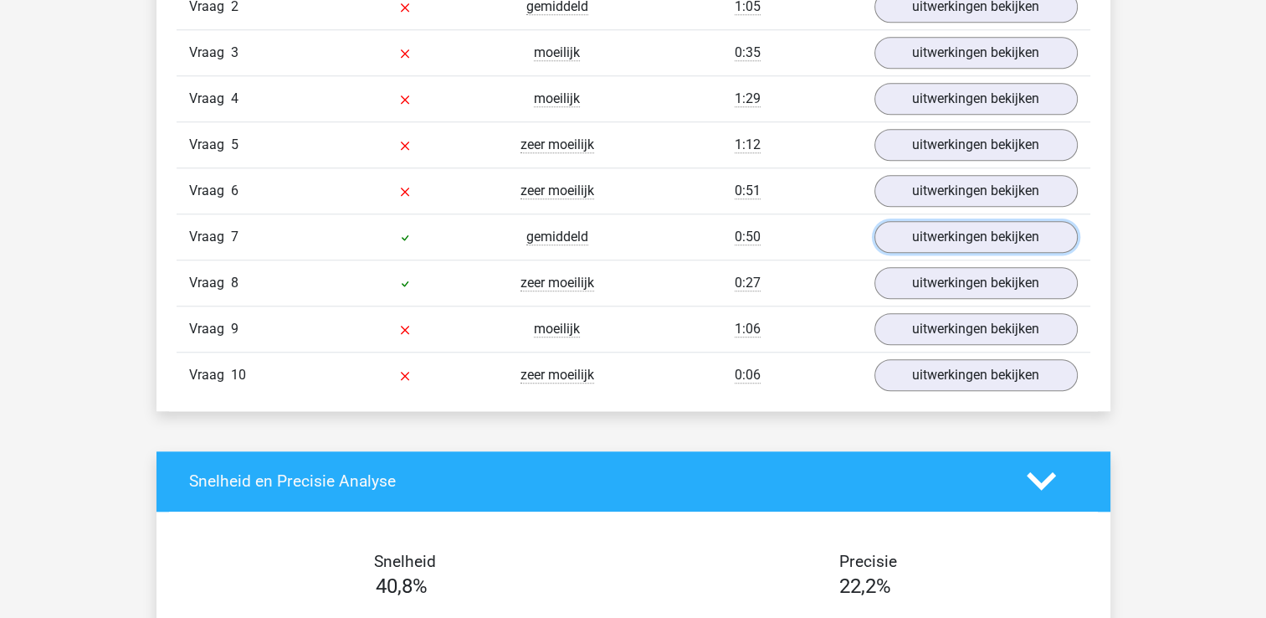
scroll to position [1506, 0]
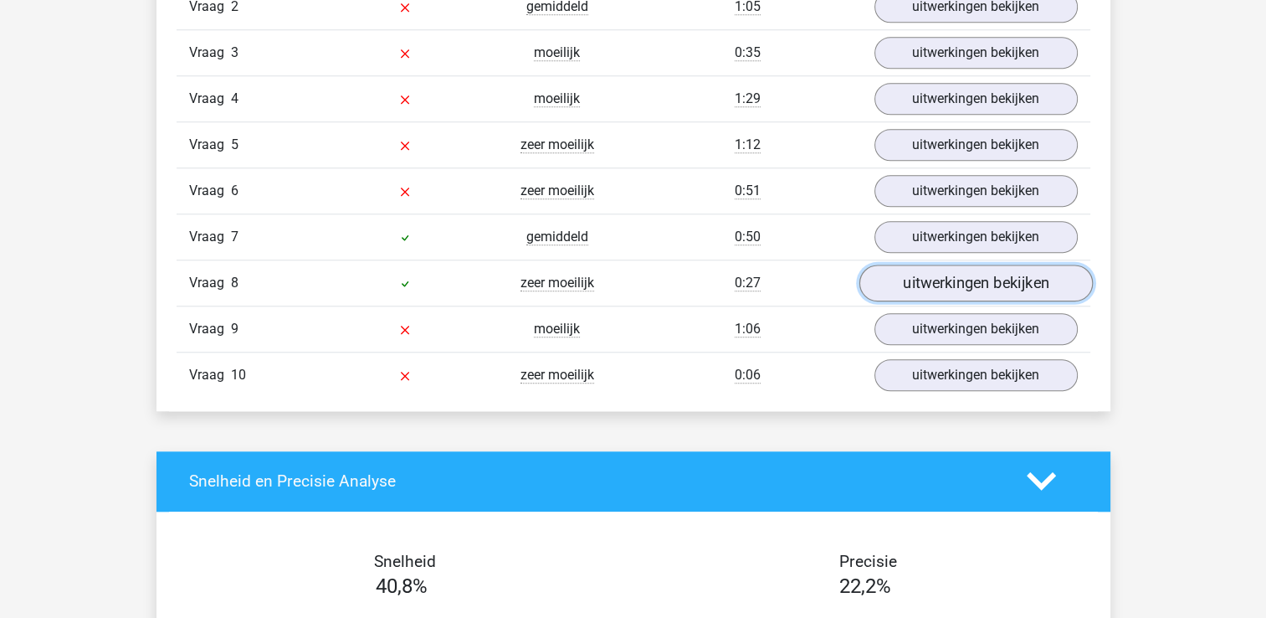
click at [941, 290] on link "uitwerkingen bekijken" at bounding box center [975, 282] width 233 height 37
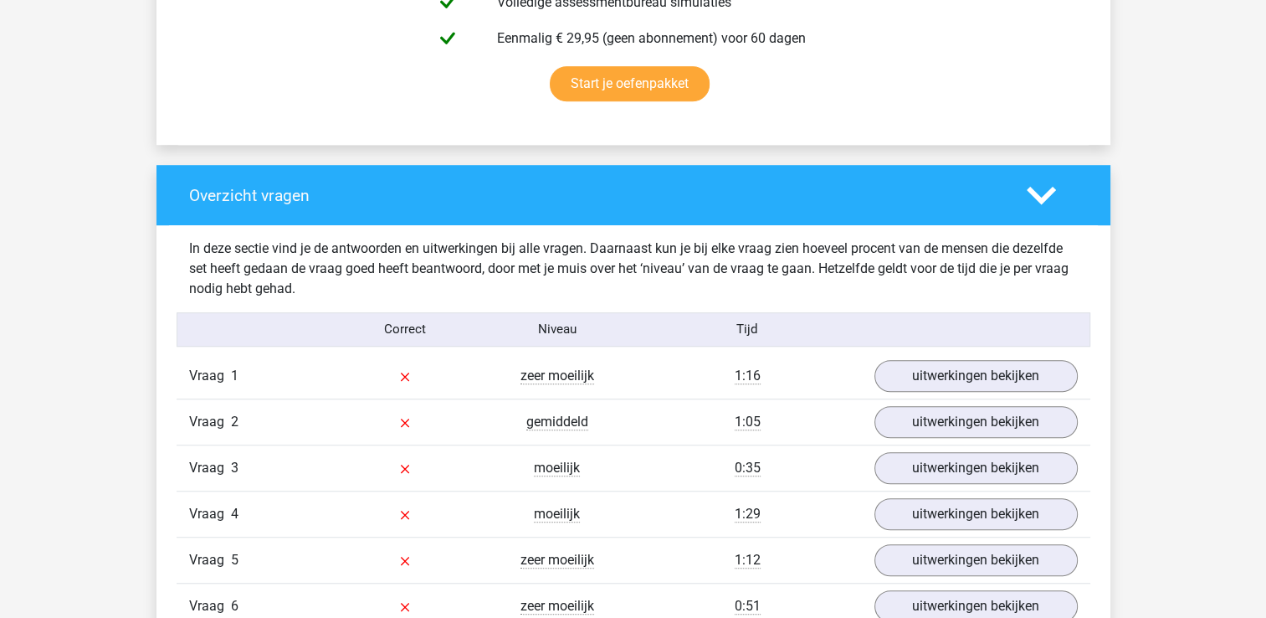
scroll to position [1088, 0]
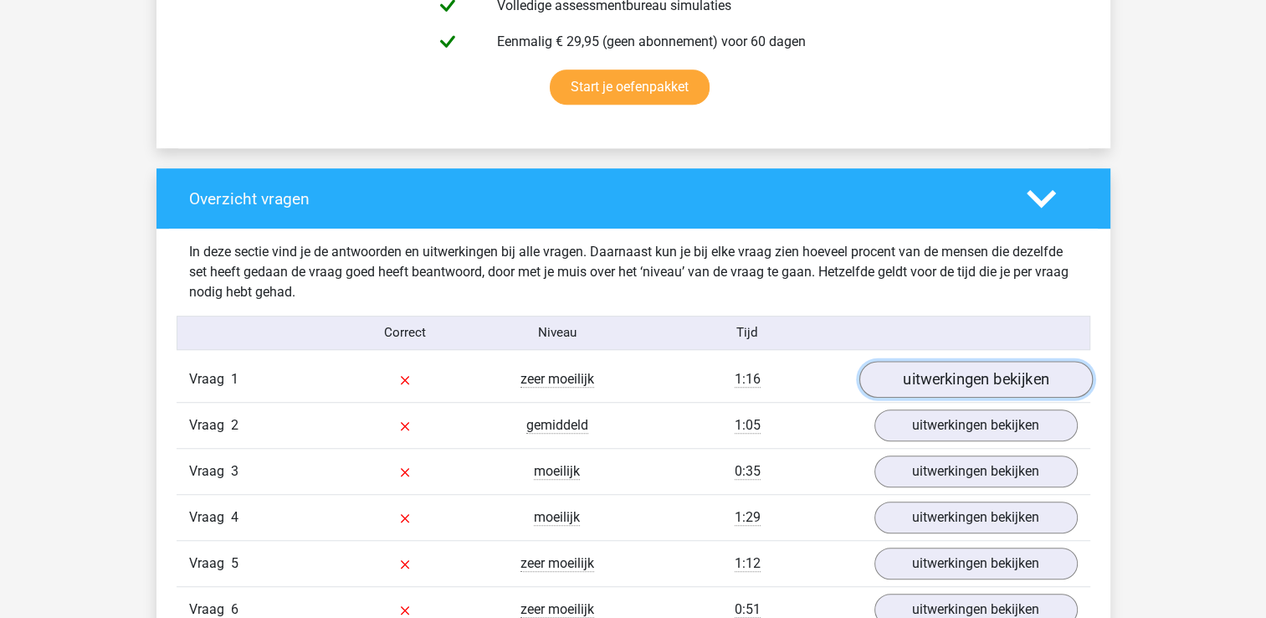
click at [970, 387] on link "uitwerkingen bekijken" at bounding box center [975, 379] width 233 height 37
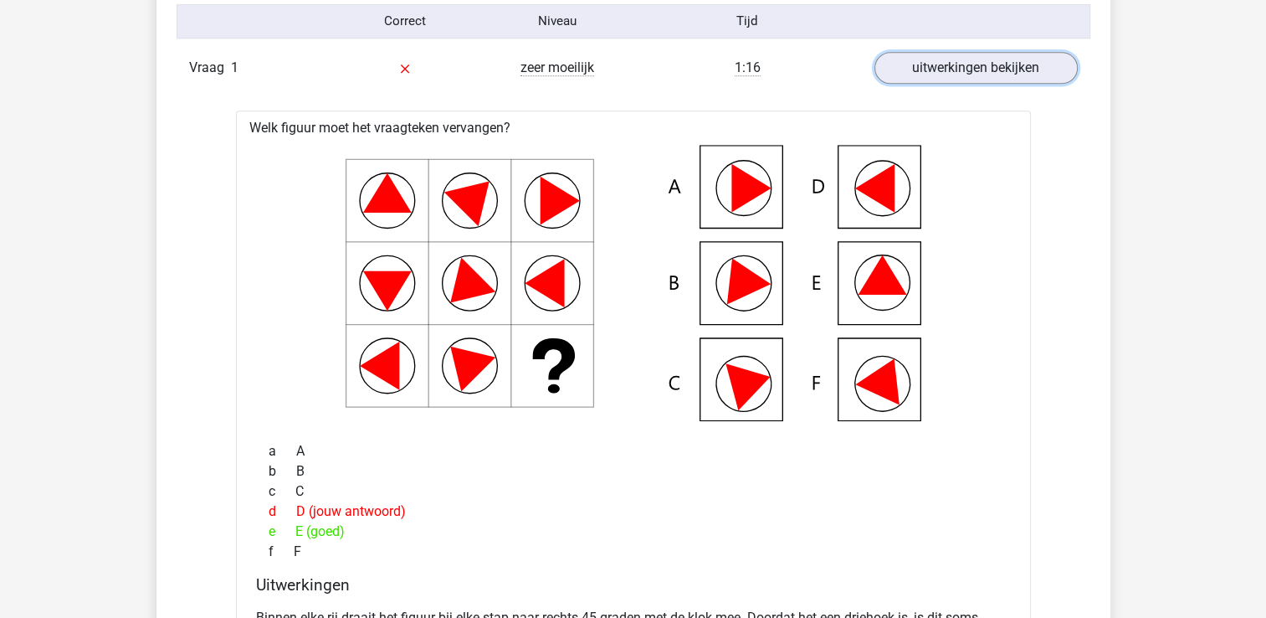
scroll to position [1255, 0]
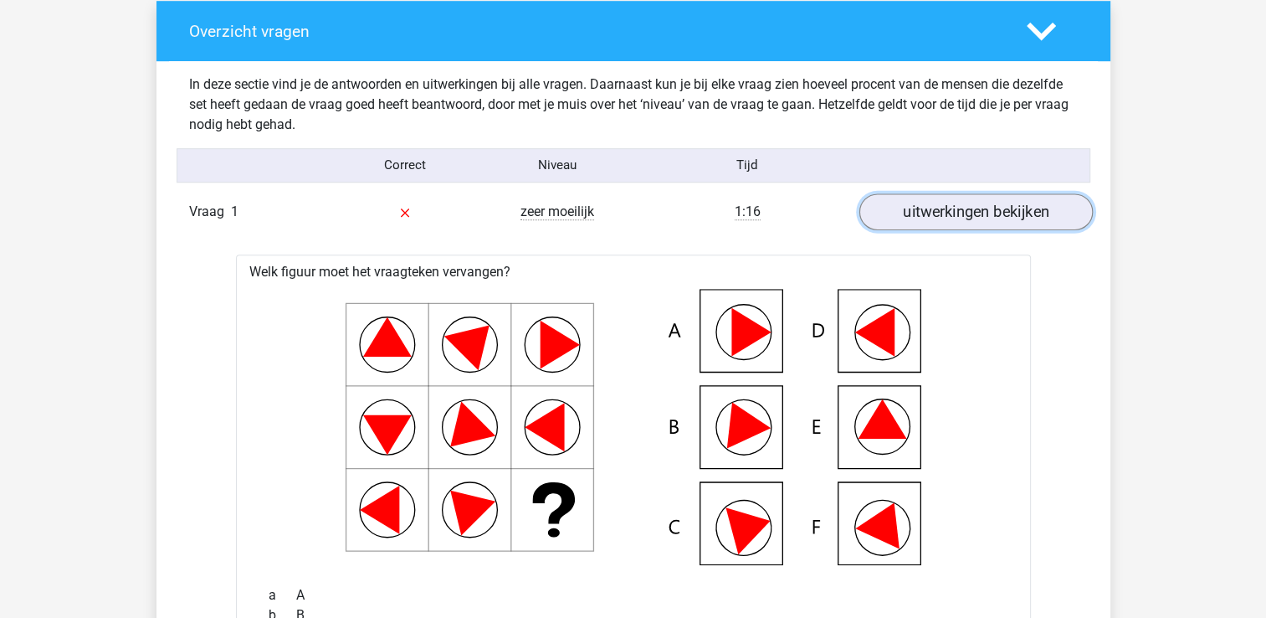
click at [905, 219] on link "uitwerkingen bekijken" at bounding box center [975, 211] width 233 height 37
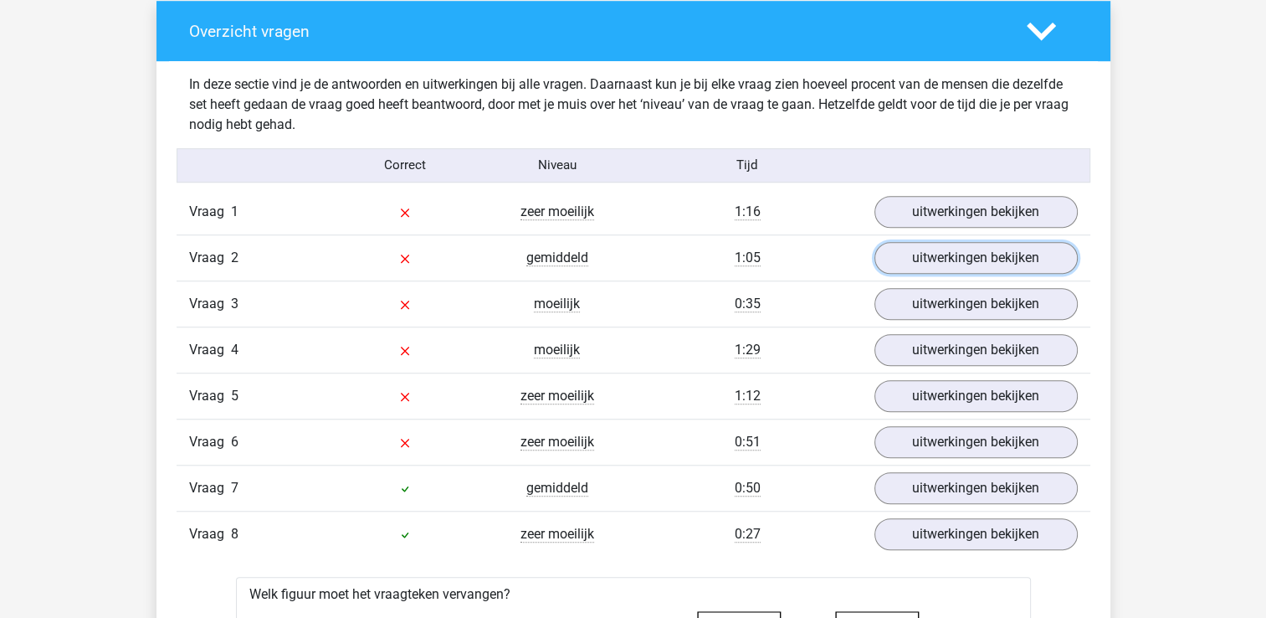
drag, startPoint x: 916, startPoint y: 264, endPoint x: 861, endPoint y: 280, distance: 56.4
click at [914, 265] on link "uitwerkingen bekijken" at bounding box center [976, 258] width 203 height 32
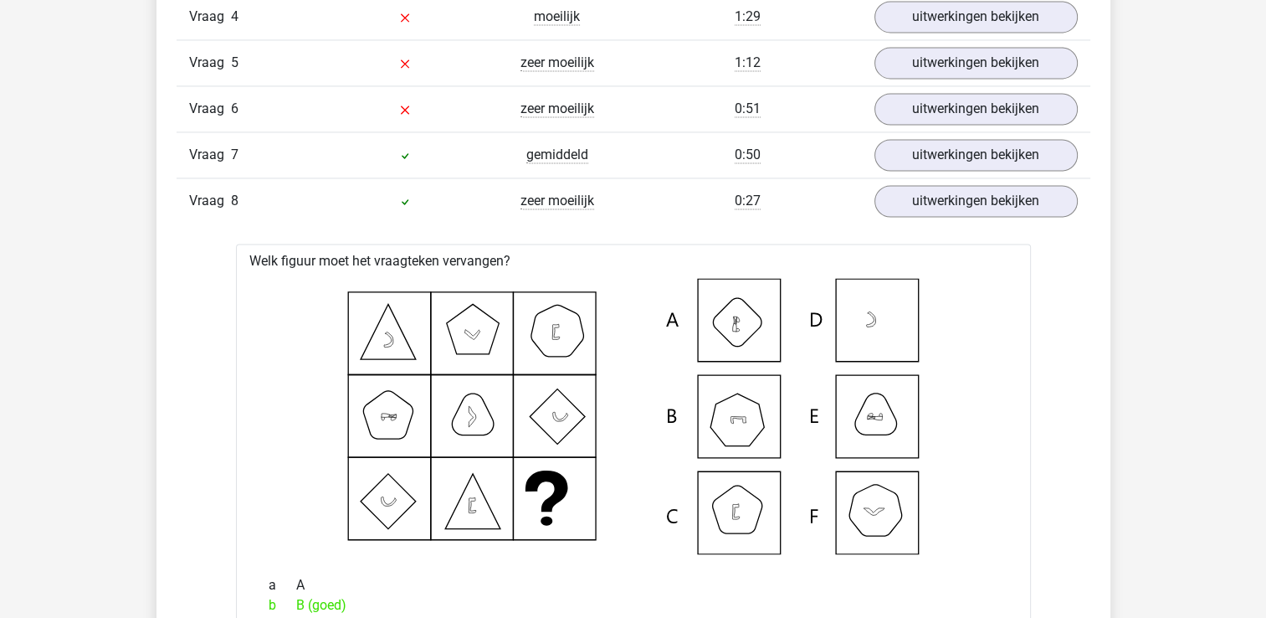
scroll to position [2427, 0]
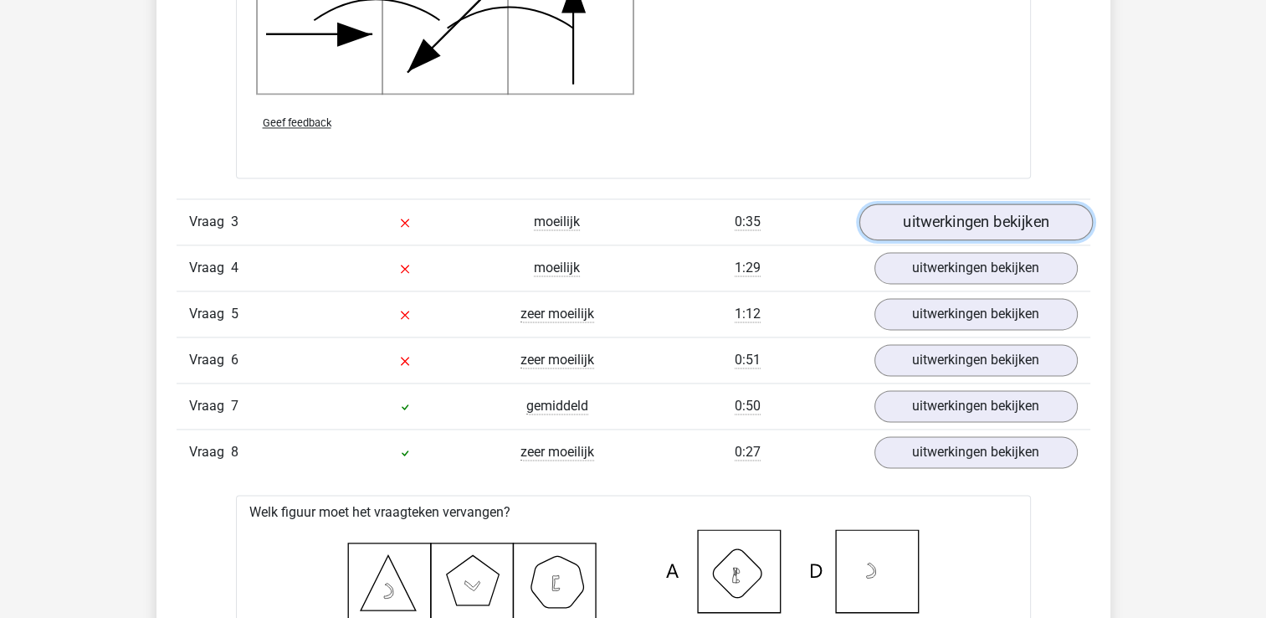
click at [952, 233] on link "uitwerkingen bekijken" at bounding box center [975, 221] width 233 height 37
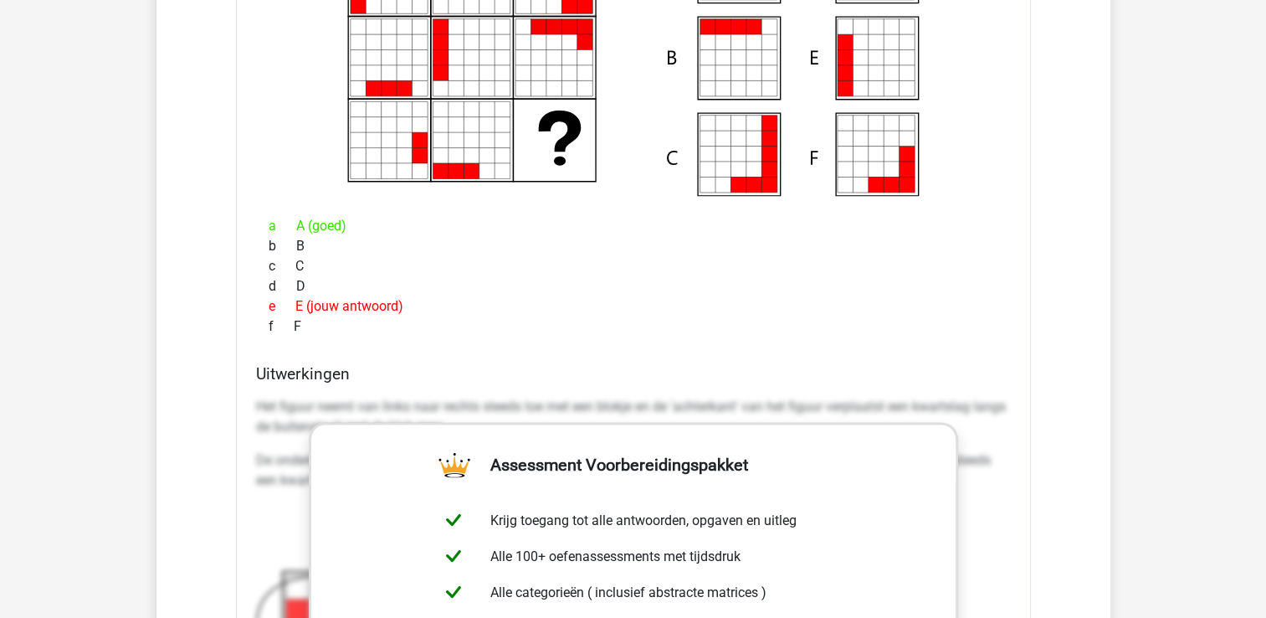
scroll to position [2594, 0]
